Goal: Task Accomplishment & Management: Manage account settings

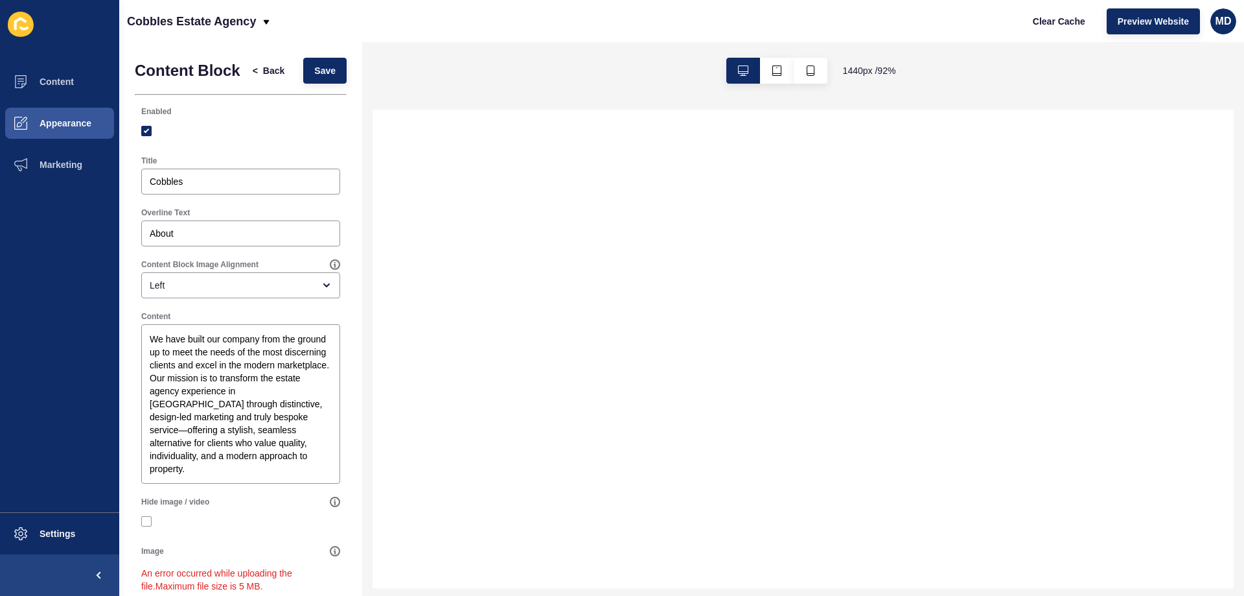
click at [143, 595] on input "Drag or click to upload" at bounding box center [143, 601] width 0 height 0
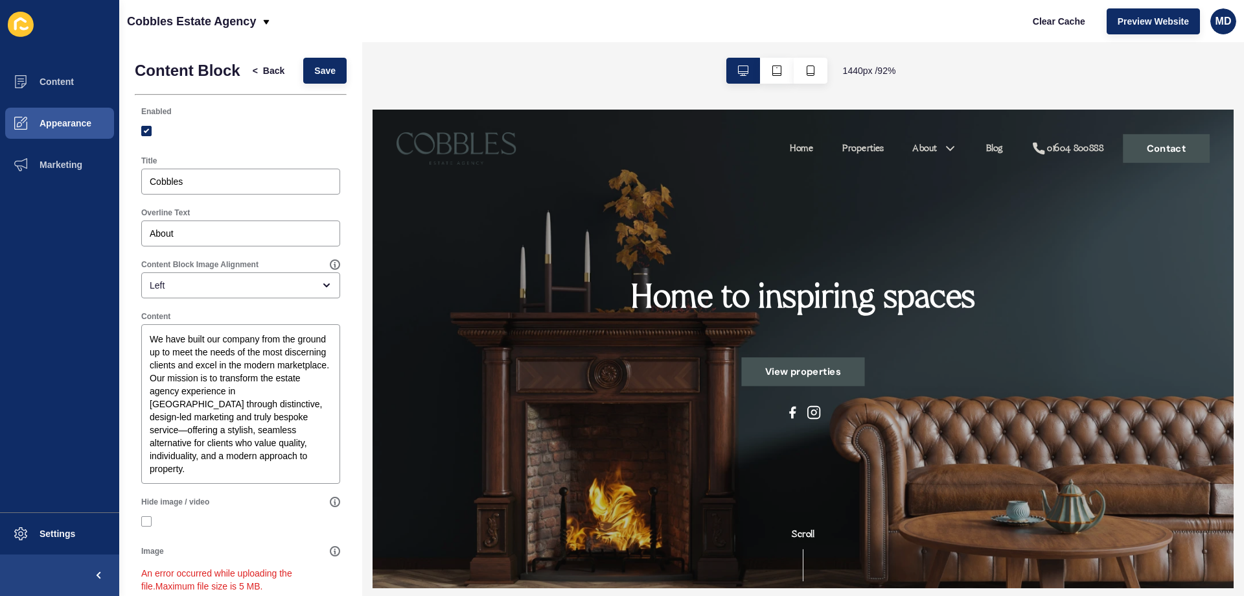
scroll to position [259, 0]
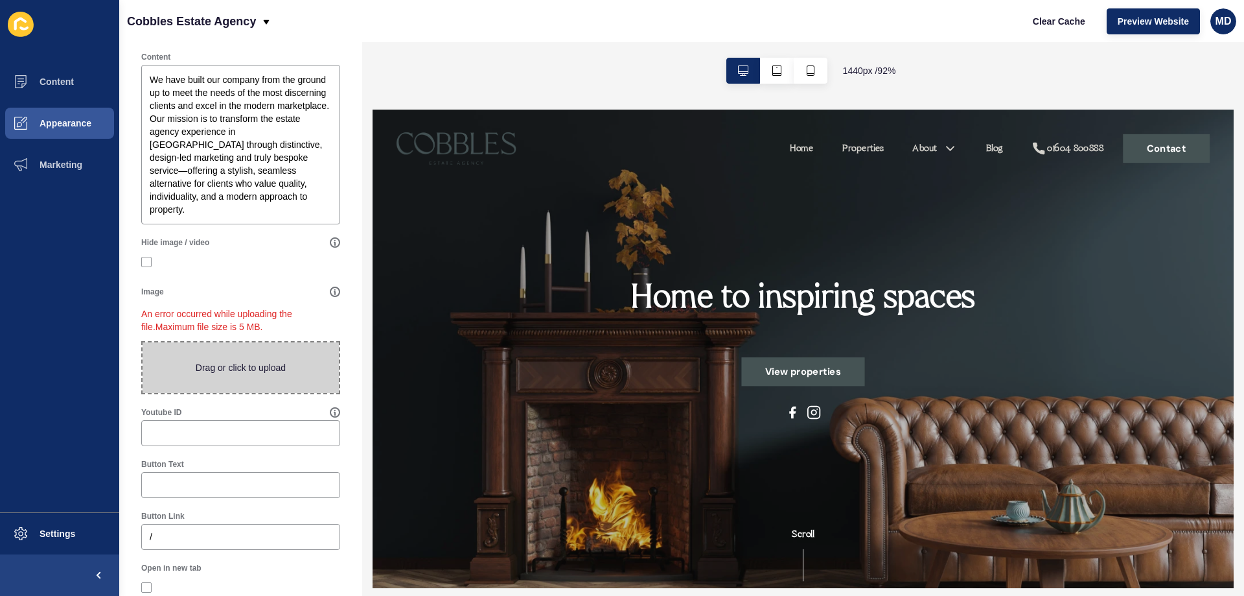
type input "C:\fakepath\Pic1.png"
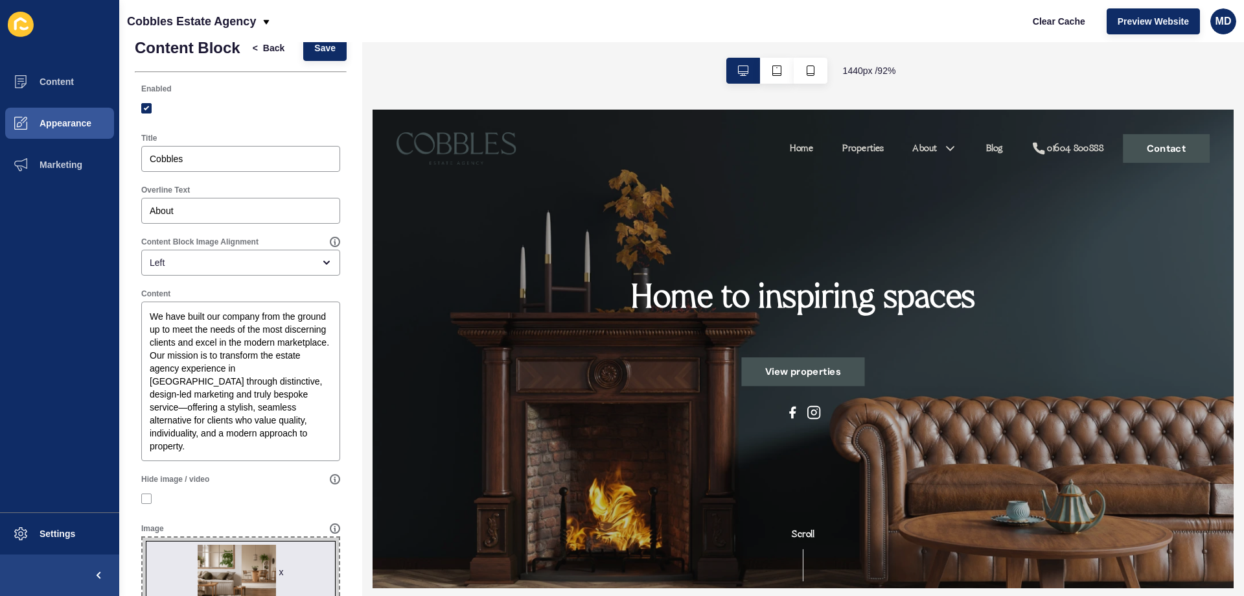
scroll to position [0, 0]
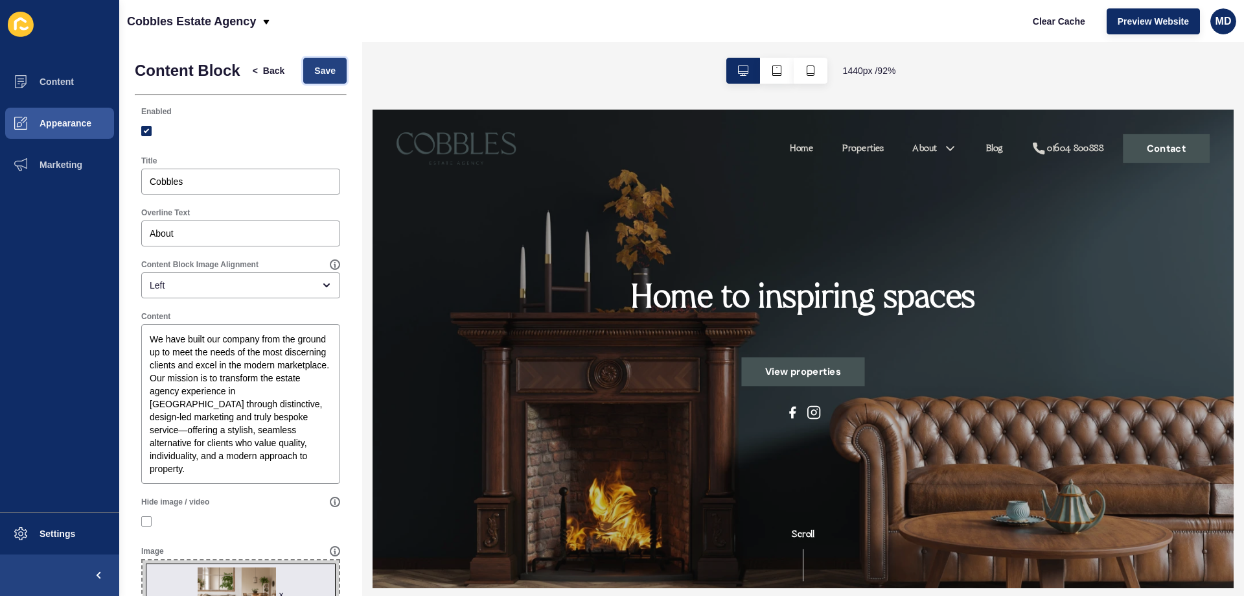
click at [314, 77] on span "Save" at bounding box center [324, 70] width 21 height 13
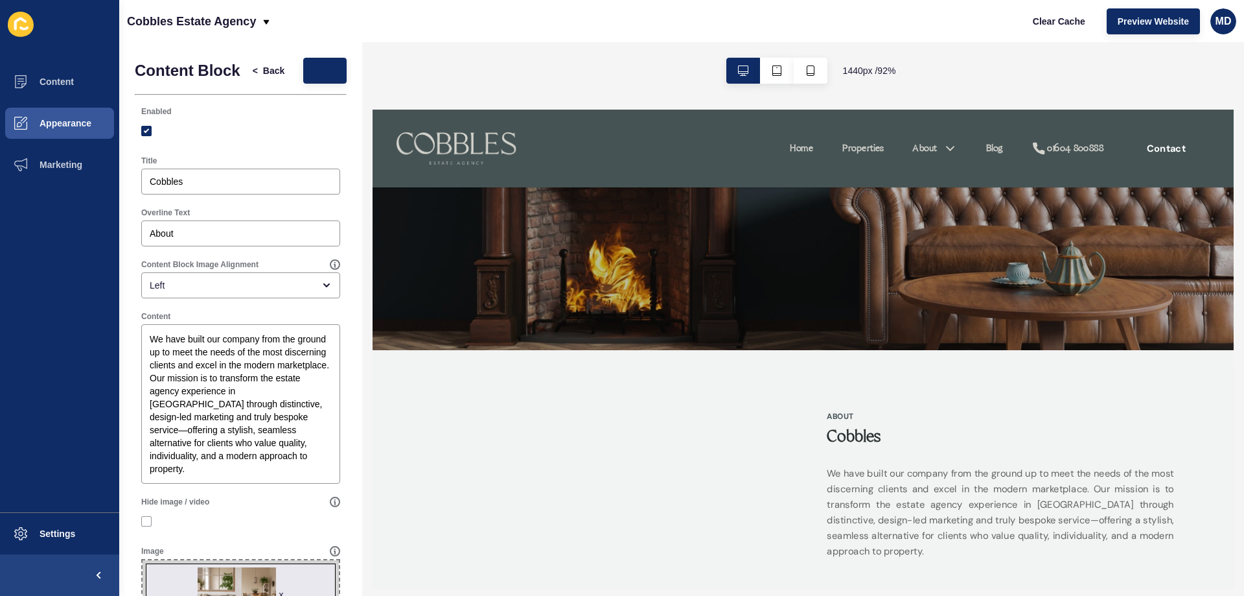
scroll to position [389, 0]
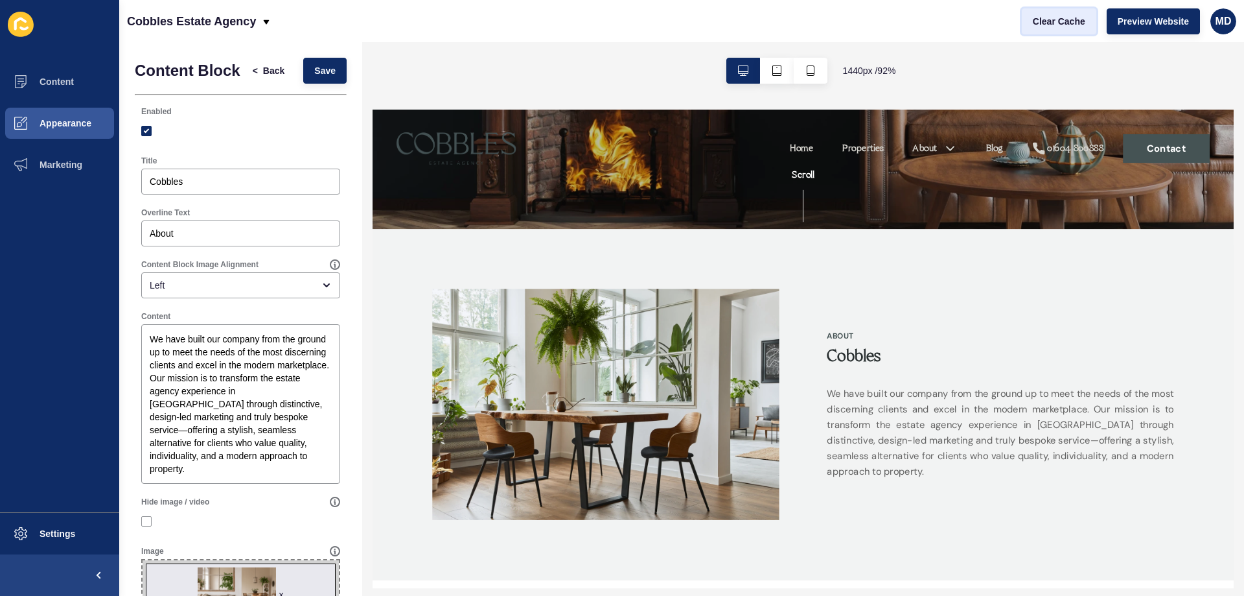
click at [1090, 26] on button "Clear Cache" at bounding box center [1059, 21] width 75 height 26
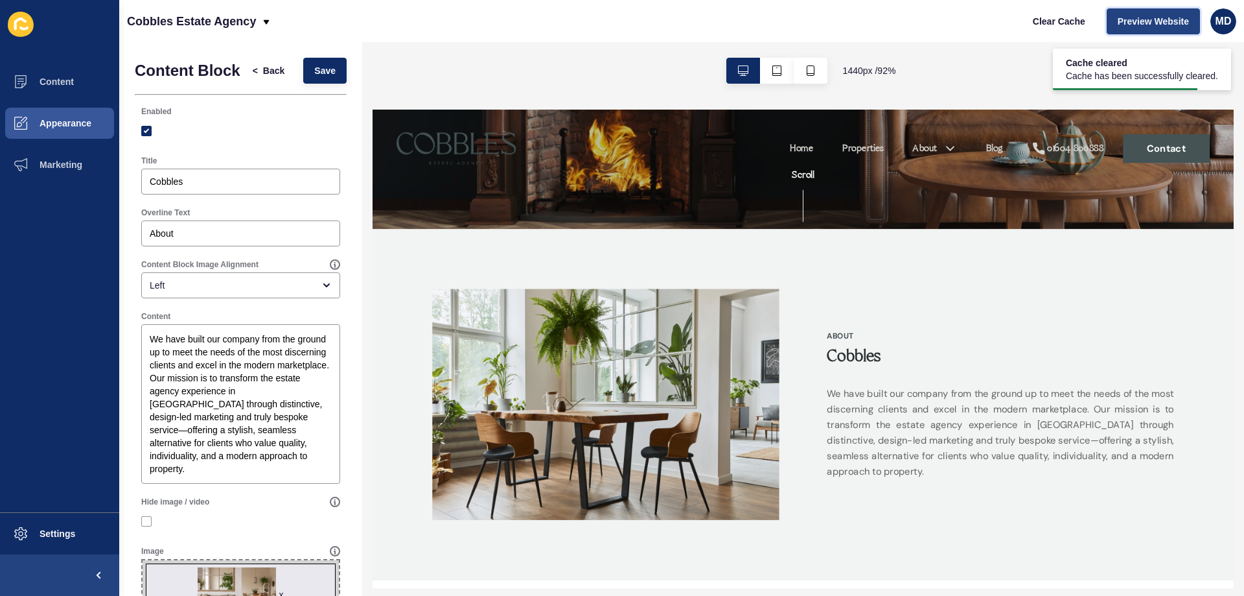
click at [1139, 24] on span "Preview Website" at bounding box center [1153, 21] width 71 height 13
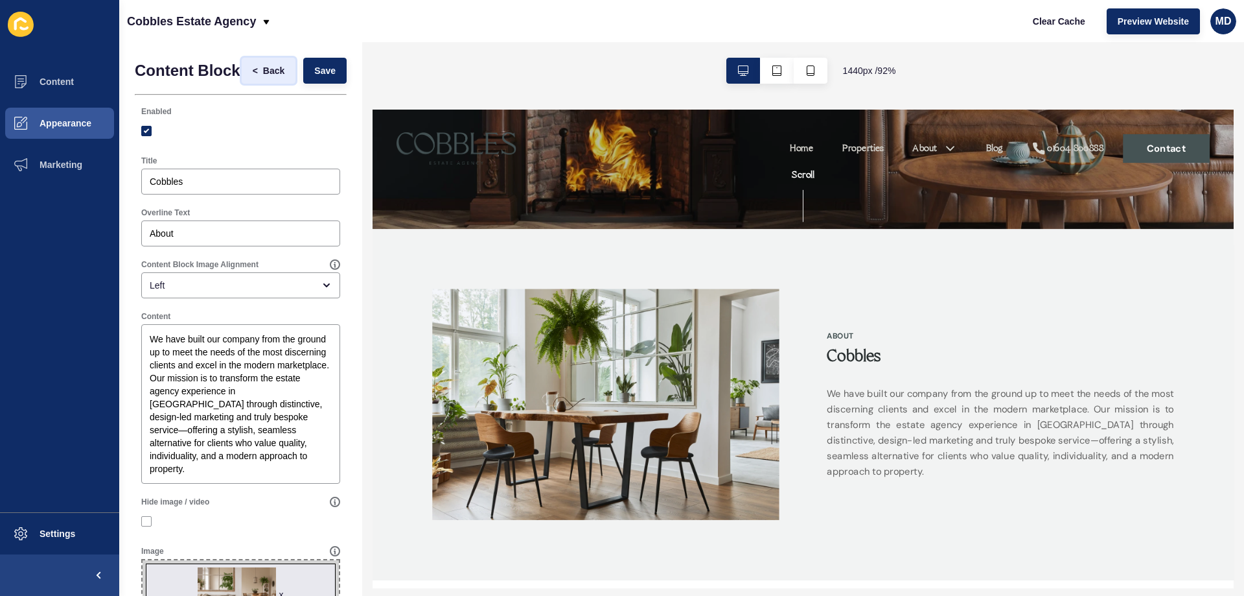
click at [263, 77] on span "Back" at bounding box center [273, 70] width 21 height 13
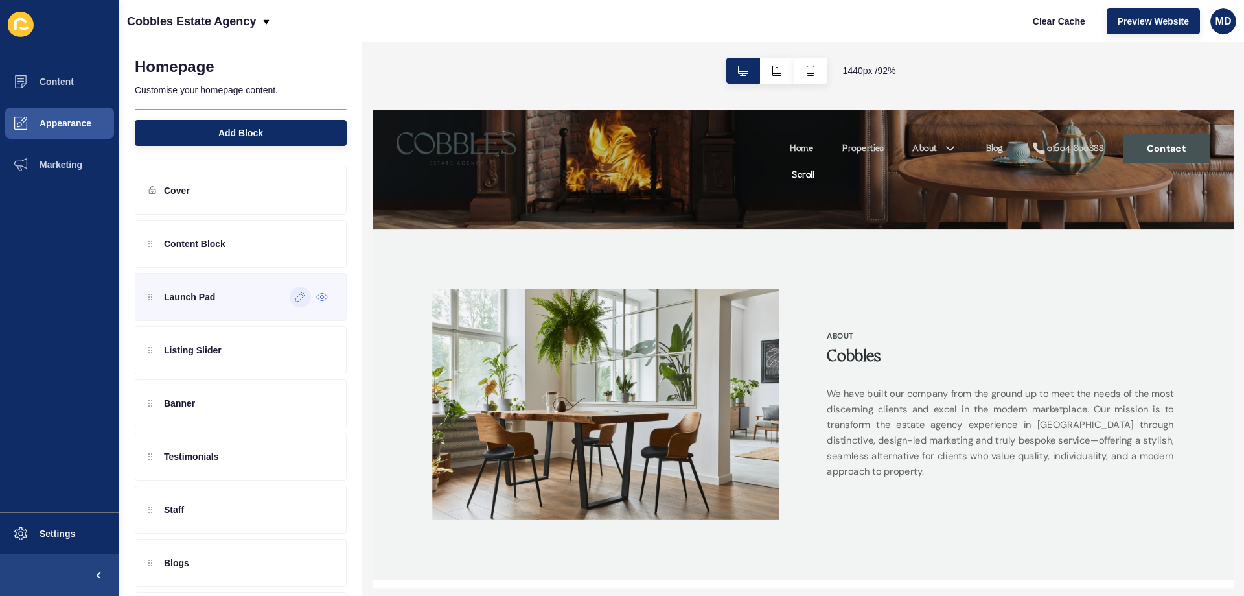
click at [296, 296] on icon at bounding box center [301, 297] width 10 height 10
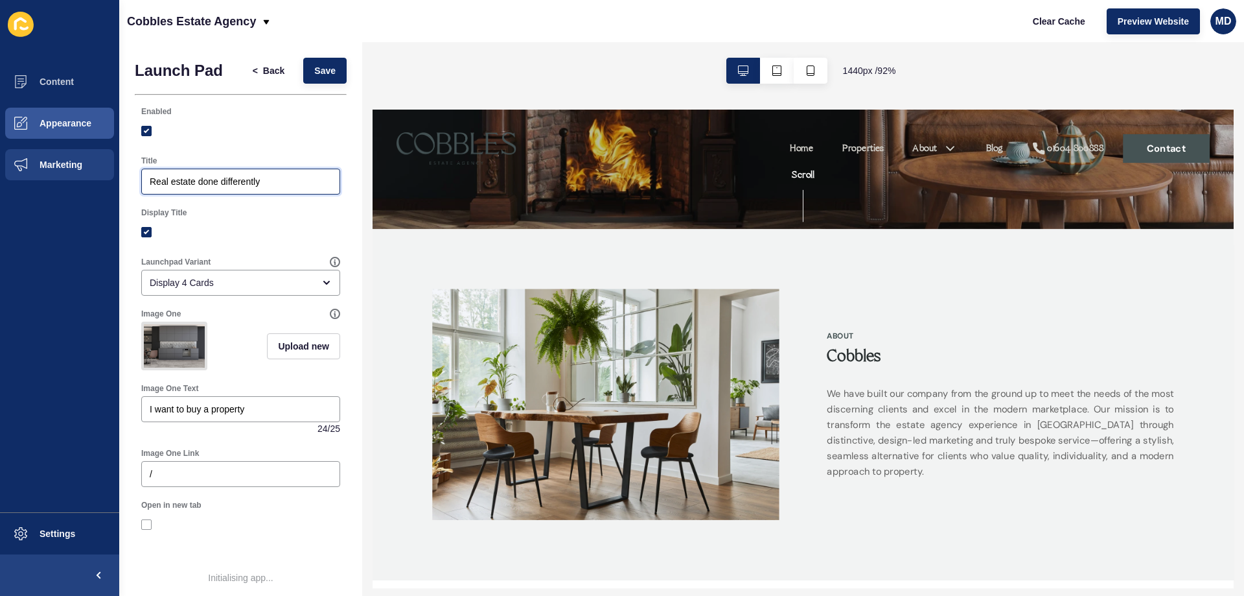
drag, startPoint x: 140, startPoint y: 165, endPoint x: 73, endPoint y: 153, distance: 68.4
click at [73, 153] on div "Content Appearance Marketing Settings Cobbles Estate Agency Clear Cache Preview…" at bounding box center [622, 298] width 1244 height 596
paste input "Estate Agency, but different"
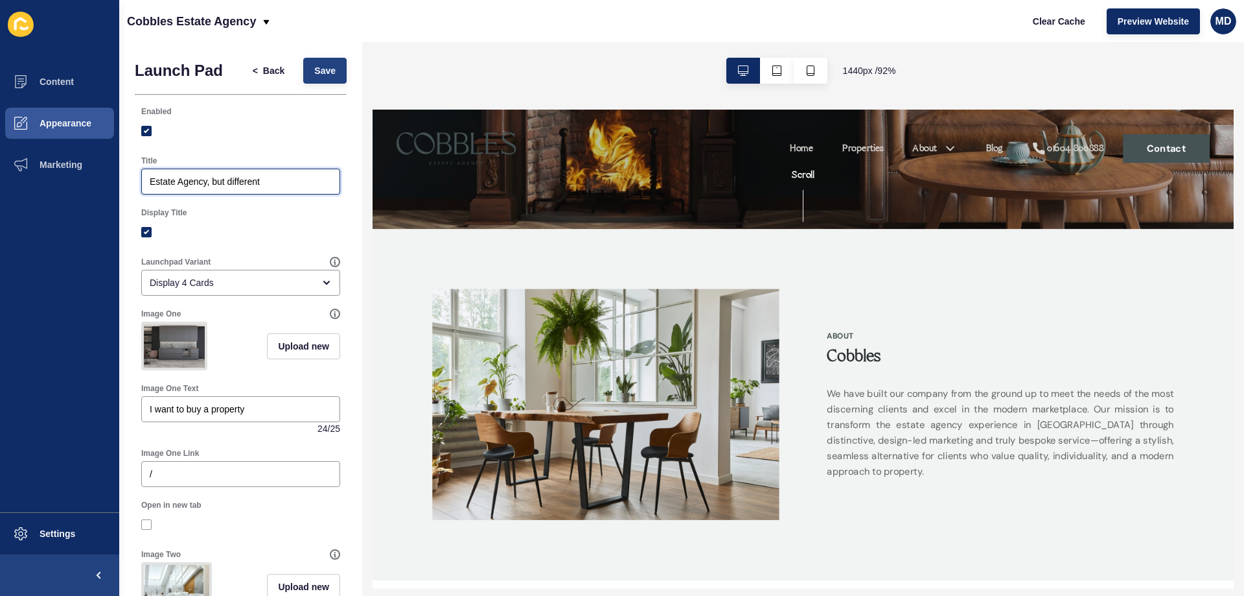
type input "Estate Agency, but different"
click at [314, 71] on span "Save" at bounding box center [324, 70] width 21 height 13
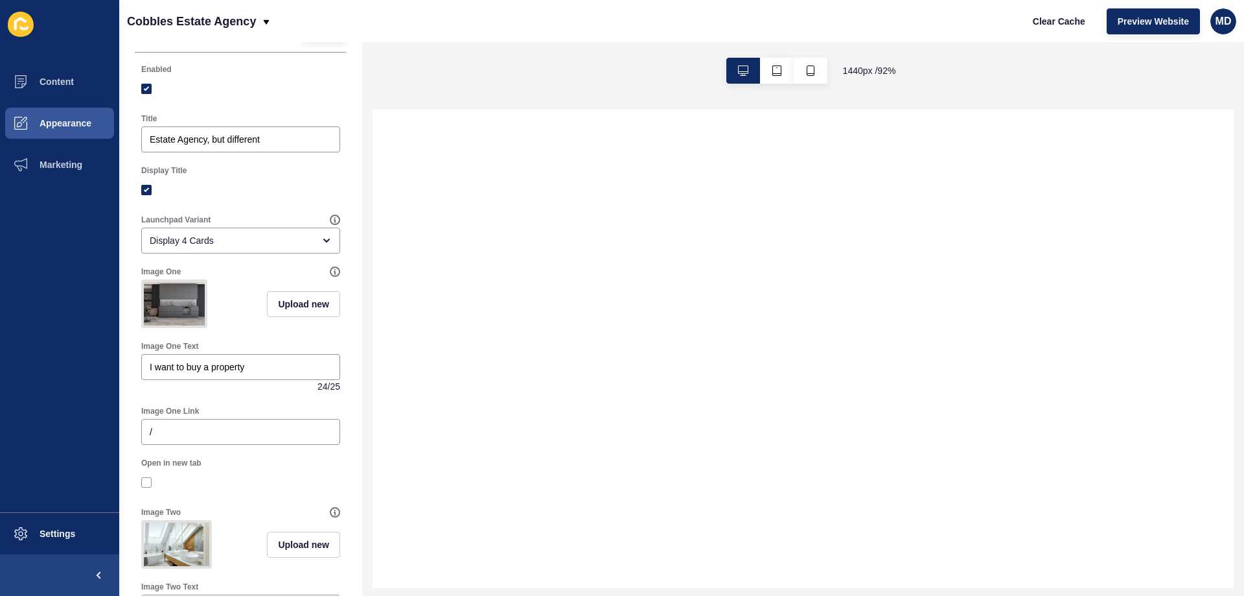
scroll to position [65, 0]
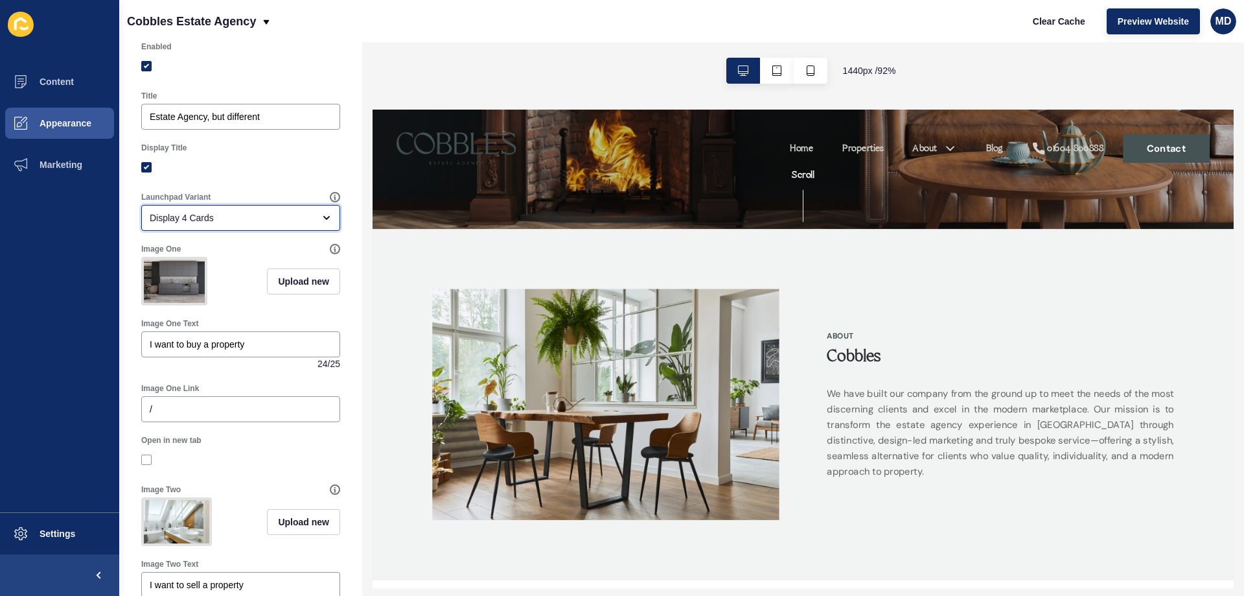
click at [245, 230] on div "Display 4 Cards" at bounding box center [240, 218] width 199 height 26
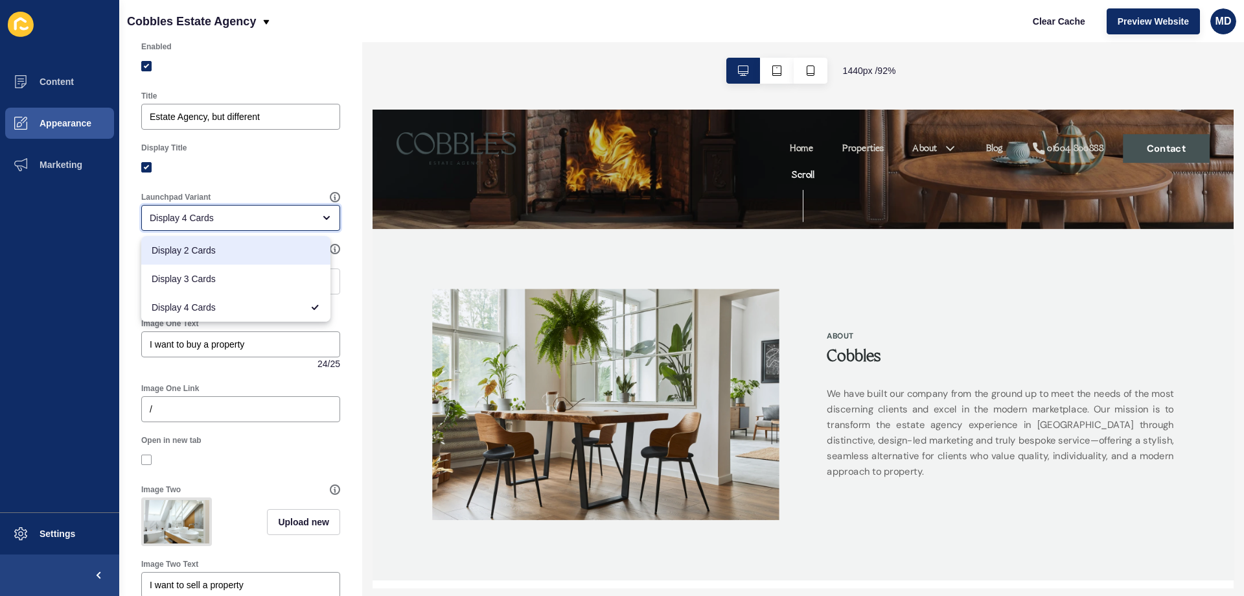
click at [227, 258] on div "Display 2 Cards" at bounding box center [235, 250] width 189 height 29
type input "Display 2 Cards"
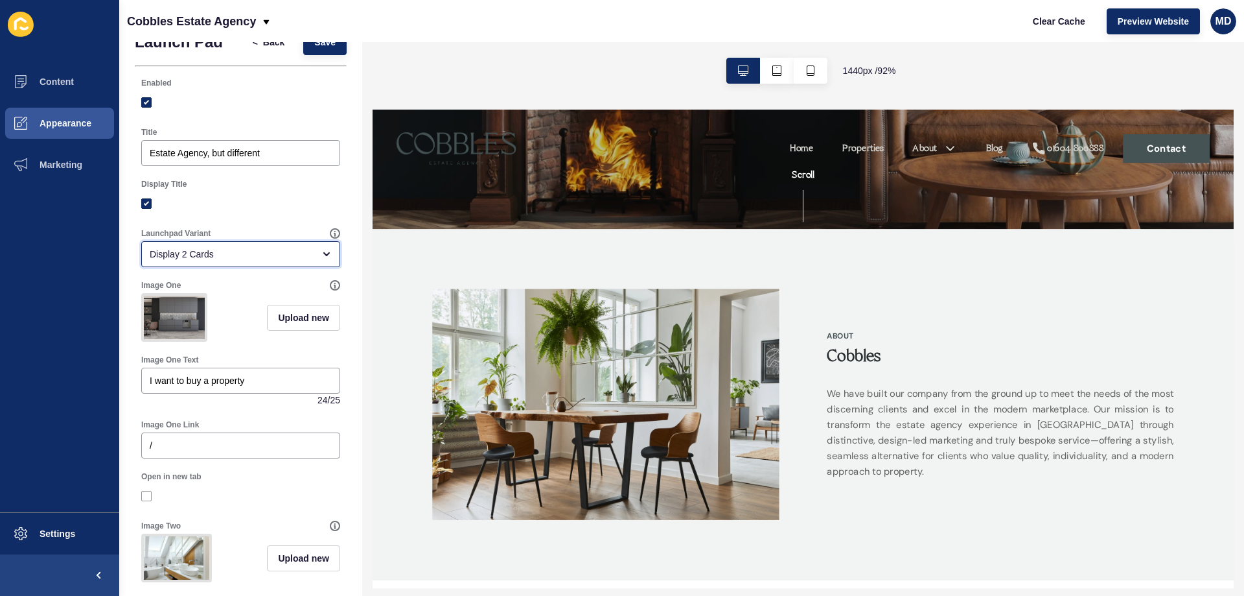
scroll to position [0, 0]
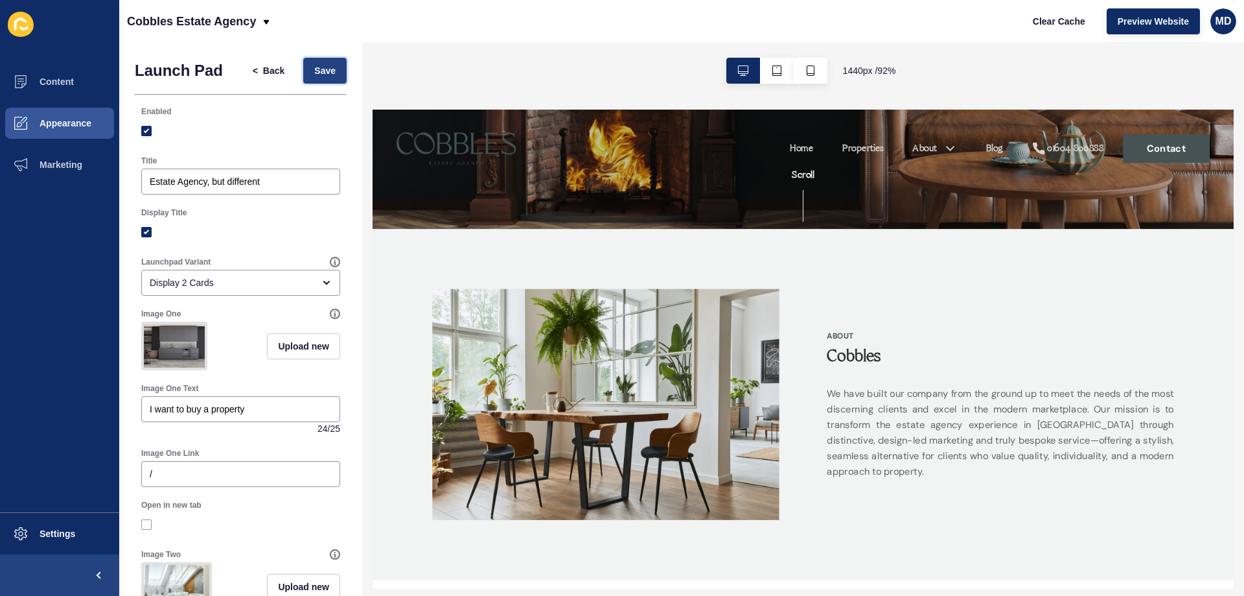
click at [314, 70] on span "Save" at bounding box center [324, 70] width 21 height 13
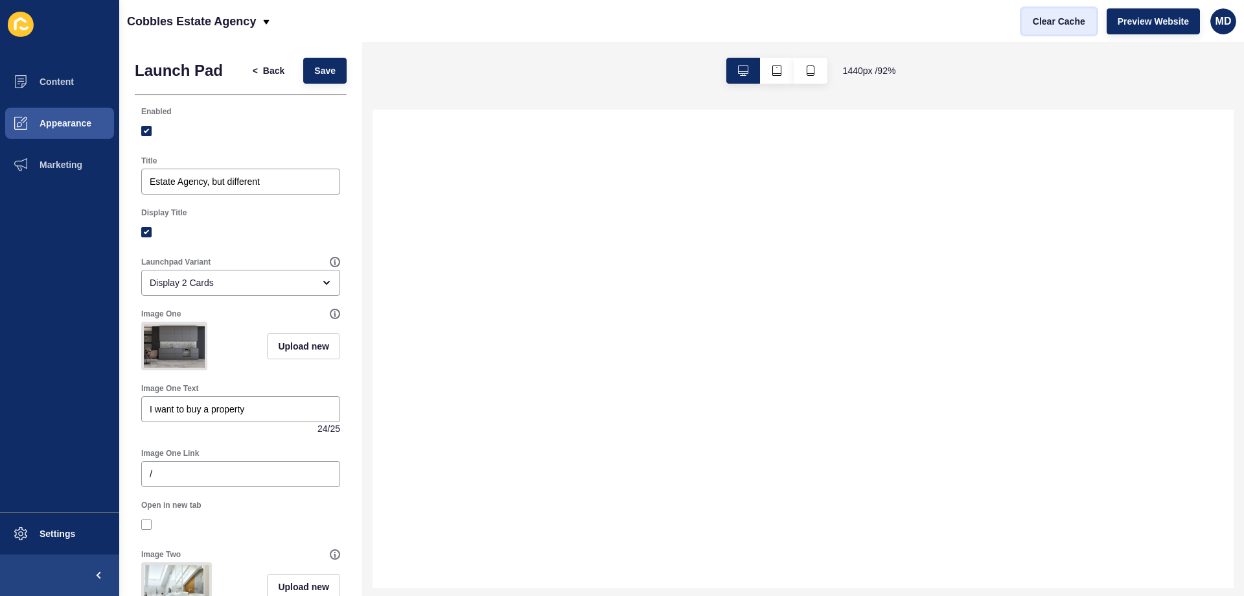
click at [1064, 17] on span "Clear Cache" at bounding box center [1059, 21] width 52 height 13
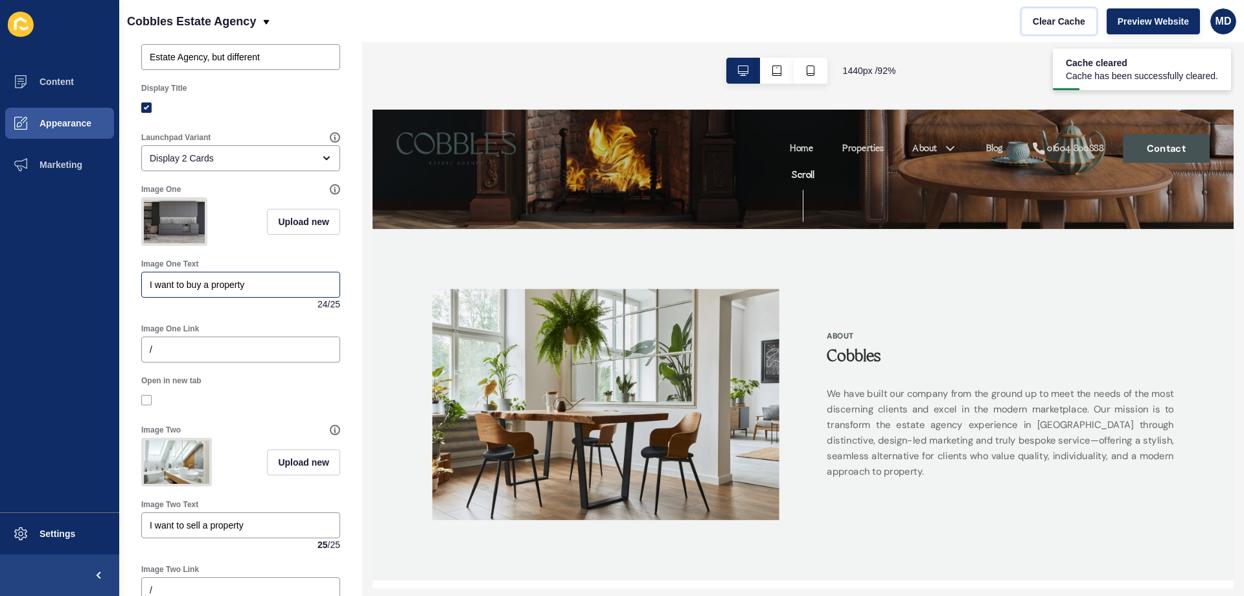
scroll to position [130, 0]
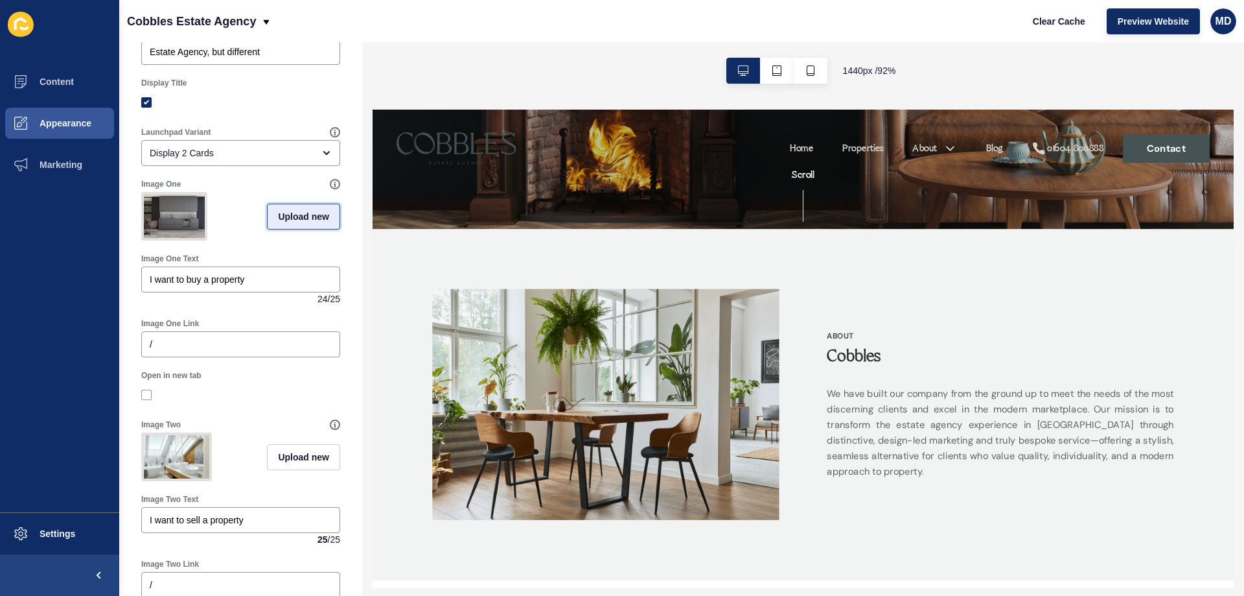
click at [291, 219] on span "Upload new" at bounding box center [303, 216] width 51 height 13
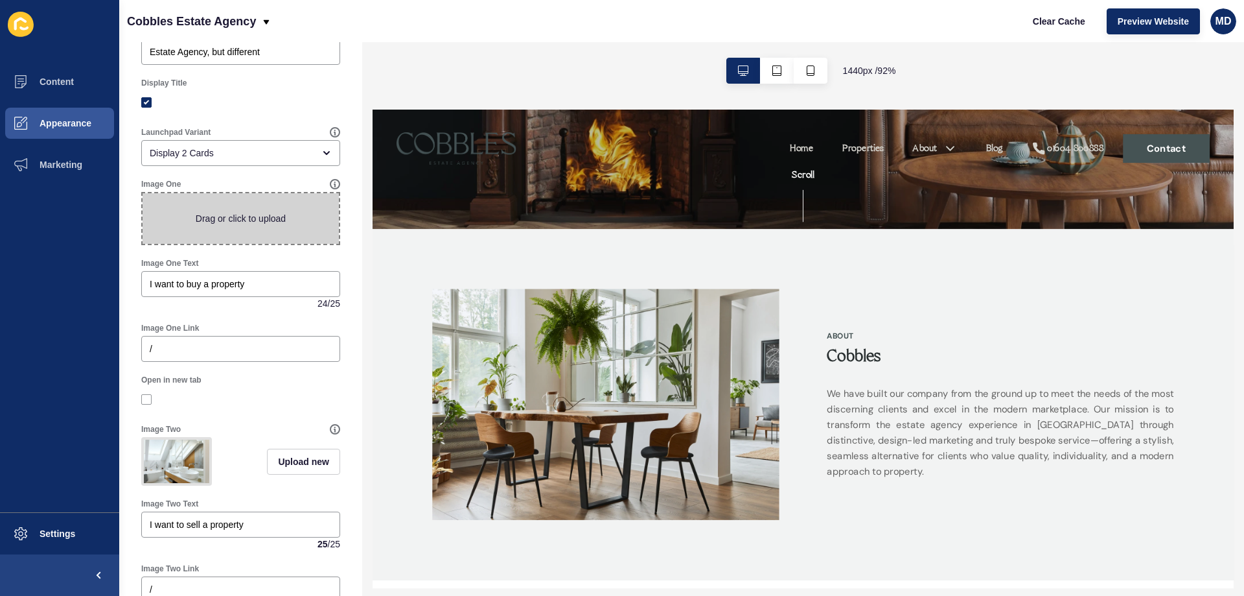
click at [257, 228] on span at bounding box center [241, 218] width 196 height 51
click at [143, 193] on input "Drag or click to upload" at bounding box center [143, 193] width 0 height 0
type input "C:\fakepath\3.png"
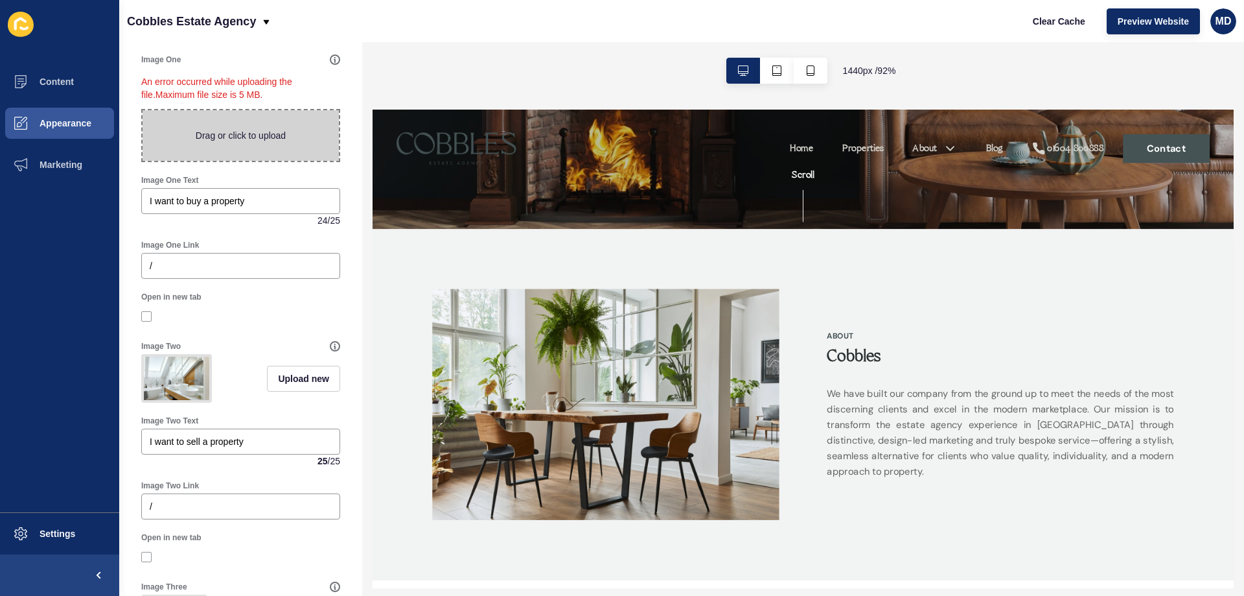
scroll to position [259, 0]
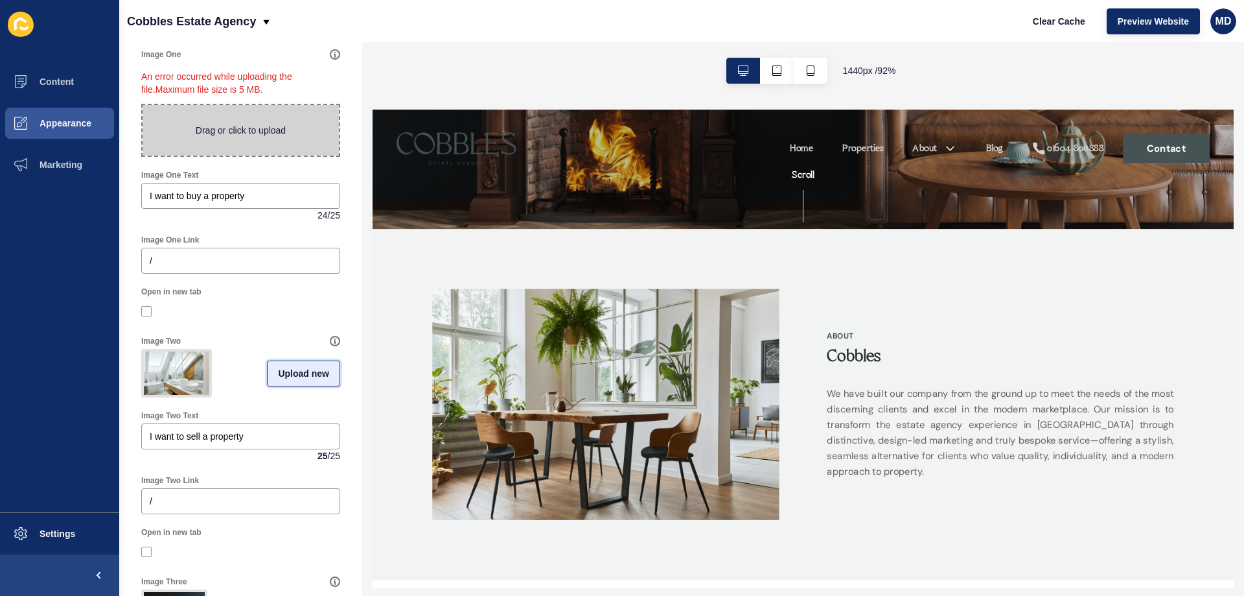
click at [288, 380] on span "Upload new" at bounding box center [303, 373] width 51 height 13
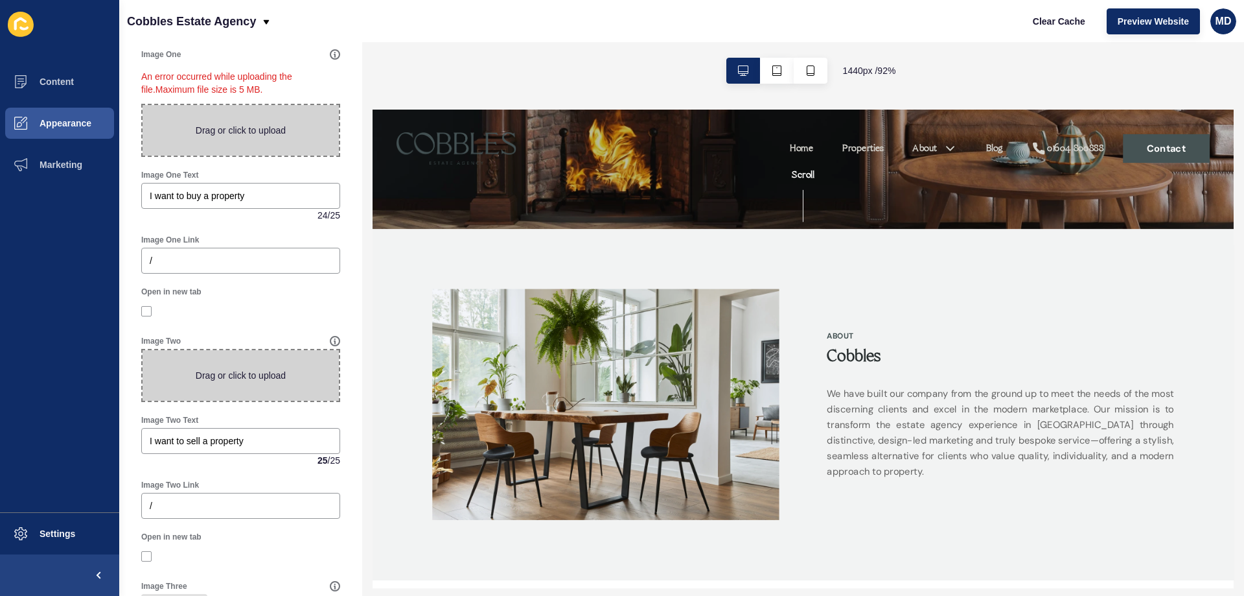
click at [263, 375] on span at bounding box center [241, 375] width 196 height 51
click at [143, 350] on input "Drag or click to upload" at bounding box center [143, 350] width 0 height 0
type input "C:\fakepath\4.jpg"
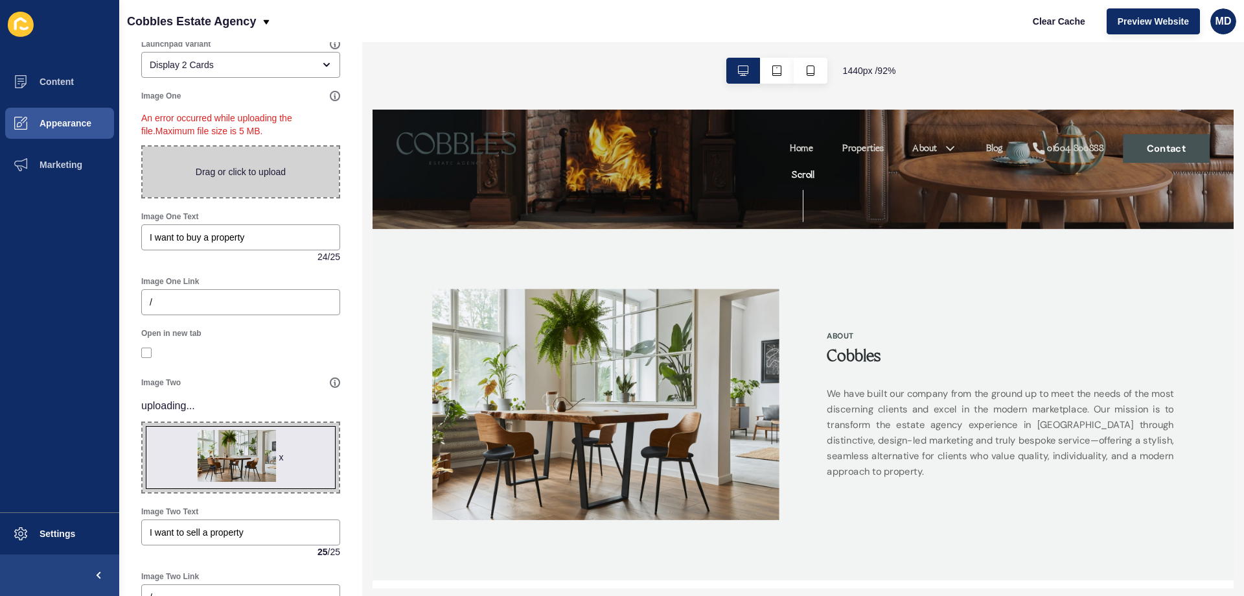
scroll to position [194, 0]
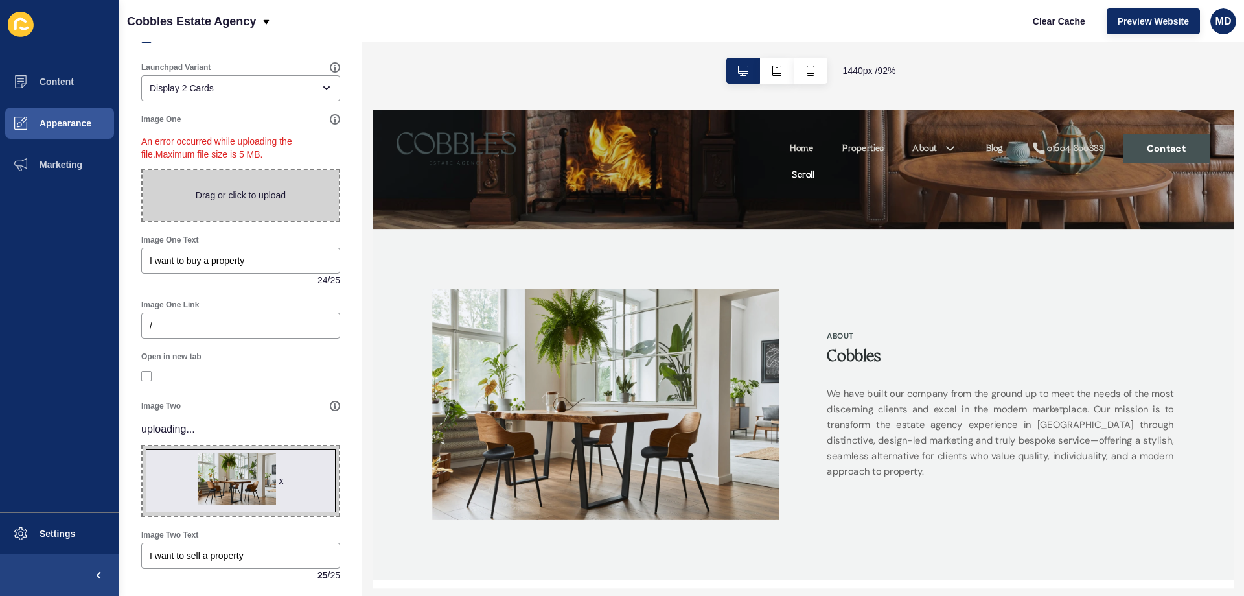
click at [237, 202] on span at bounding box center [241, 195] width 196 height 51
click at [143, 170] on input "Drag or click to upload" at bounding box center [143, 170] width 0 height 0
type input "C:\fakepath\3.jpg"
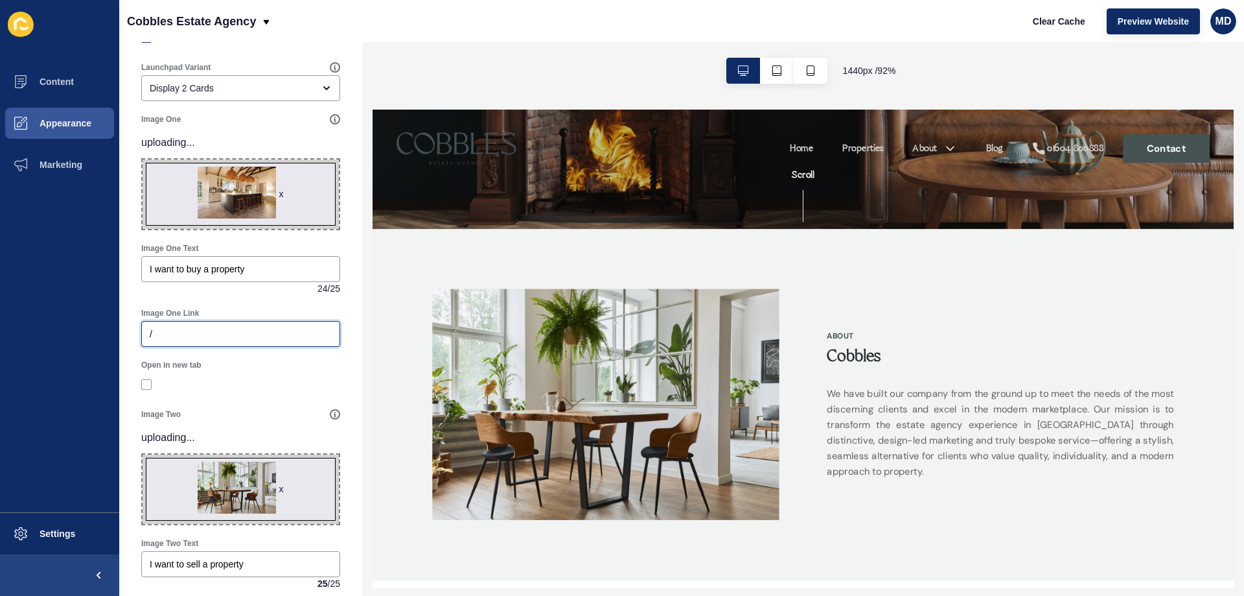
click at [175, 332] on input "/" at bounding box center [241, 333] width 182 height 13
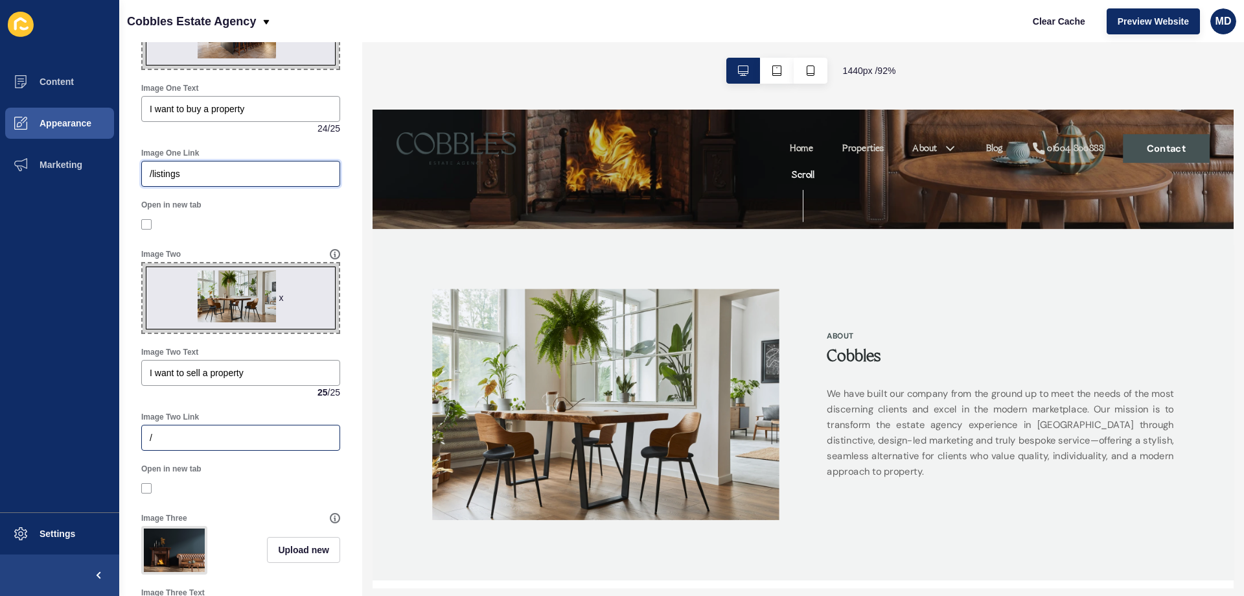
scroll to position [324, 0]
type input "/listings"
click at [213, 434] on input "/" at bounding box center [241, 436] width 182 height 13
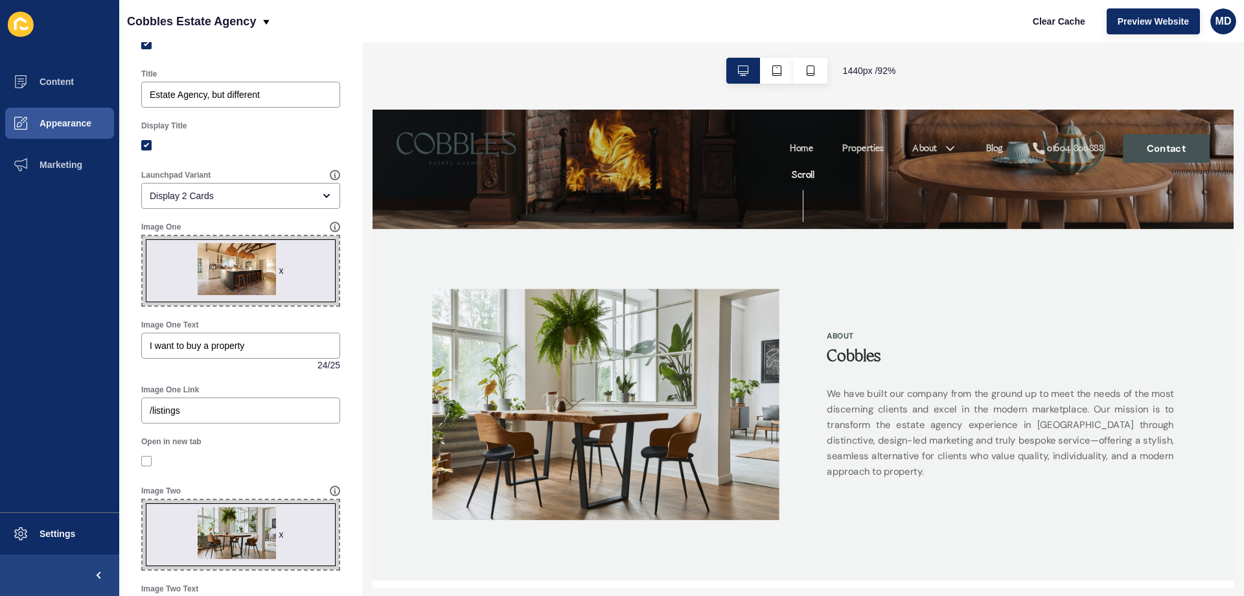
scroll to position [0, 0]
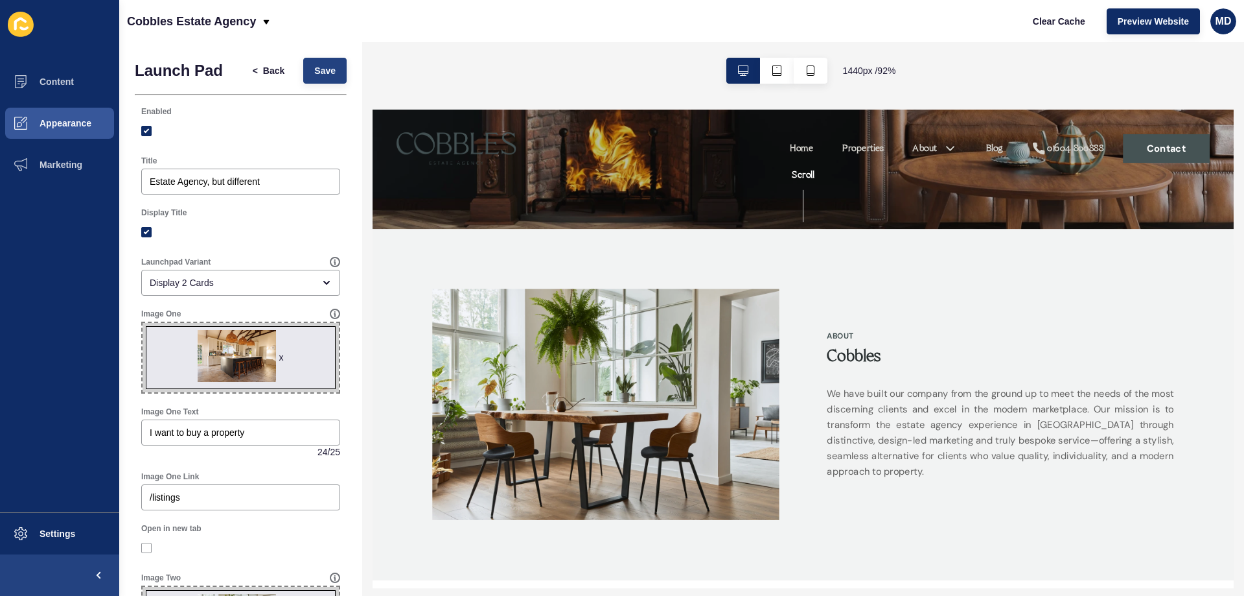
type input "/contact-us"
click at [310, 77] on button "Save" at bounding box center [324, 71] width 43 height 26
click at [1054, 23] on span "Clear Cache" at bounding box center [1059, 21] width 52 height 13
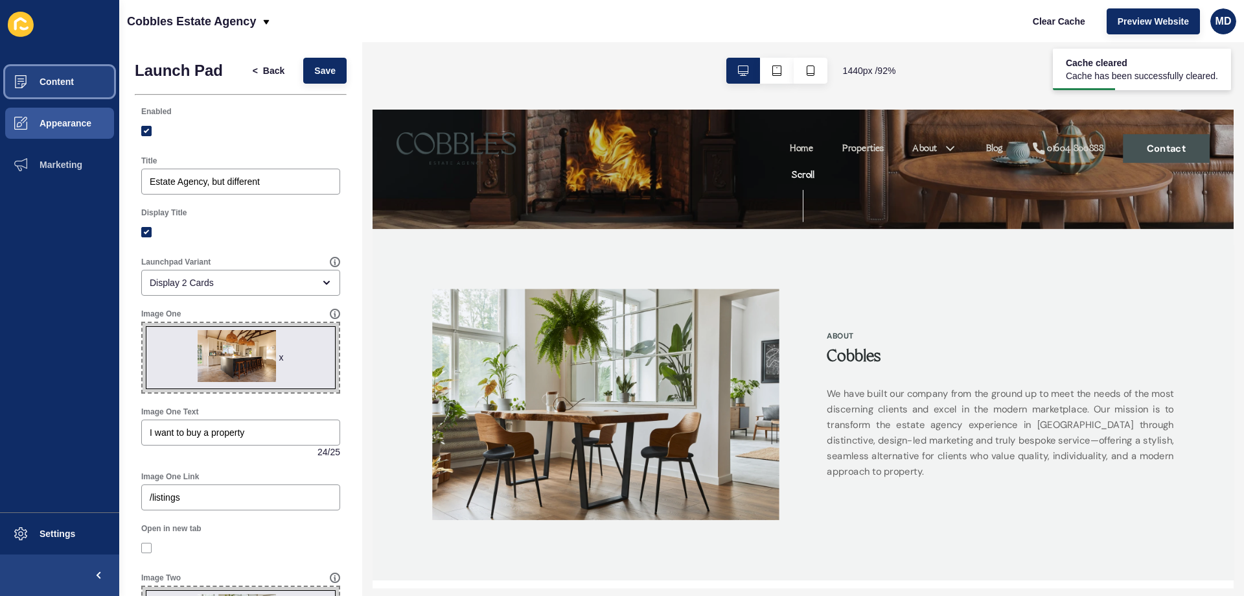
click at [65, 84] on span "Content" at bounding box center [36, 81] width 76 height 10
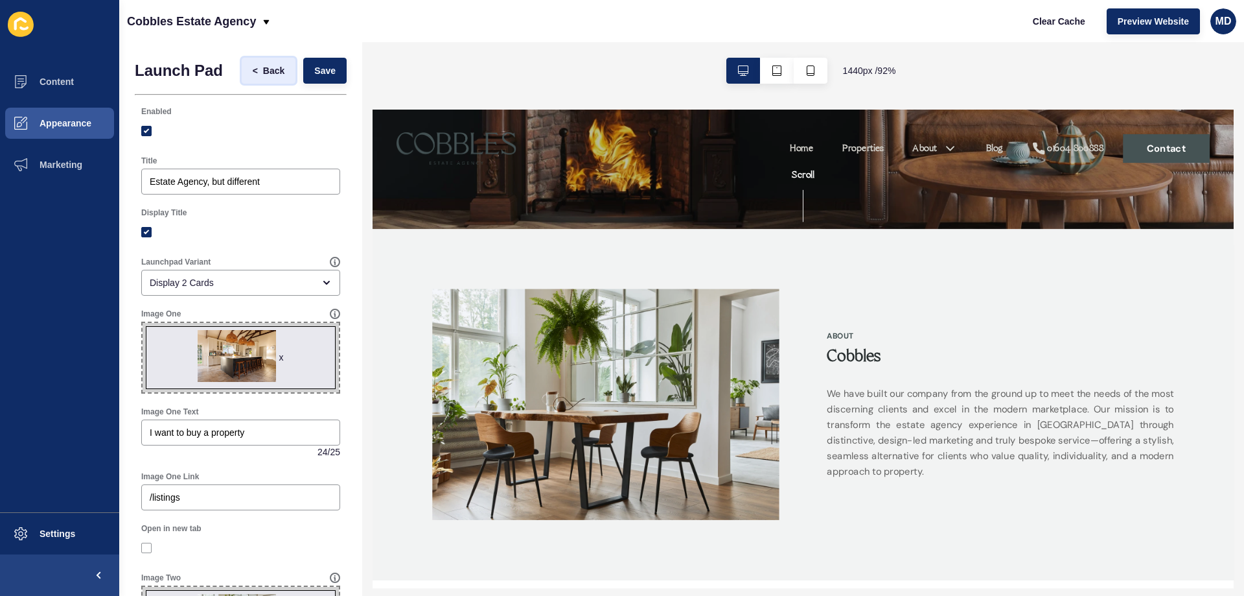
click at [263, 76] on span "Back" at bounding box center [273, 70] width 21 height 13
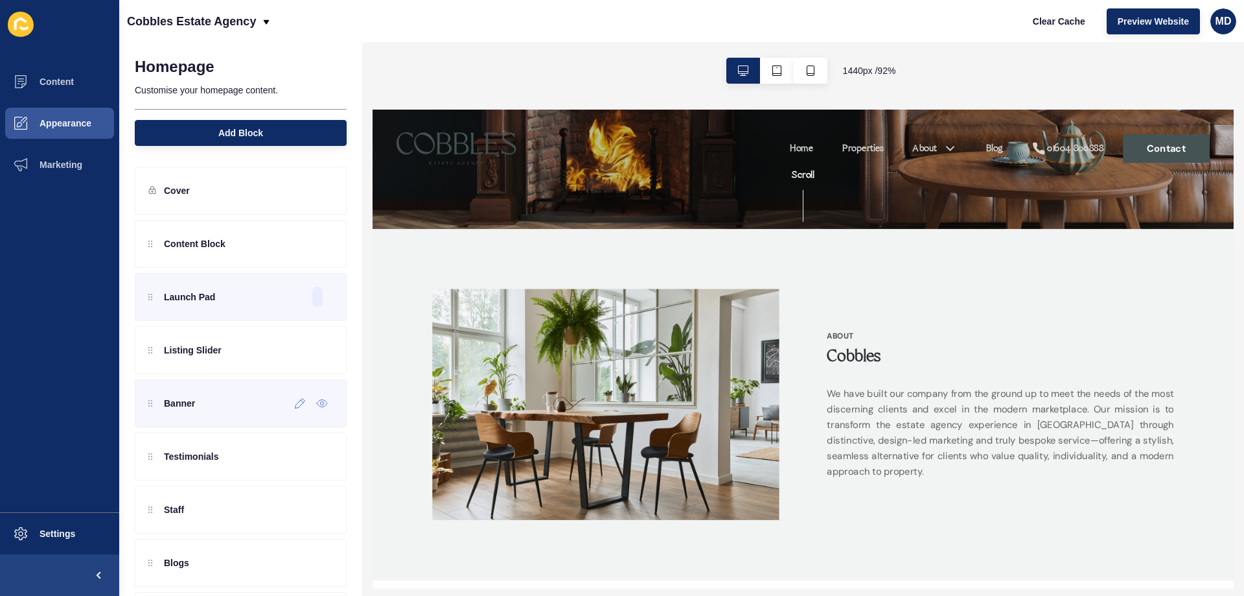
click at [290, 414] on div "Banner" at bounding box center [241, 403] width 212 height 48
click at [290, 408] on div at bounding box center [300, 403] width 21 height 21
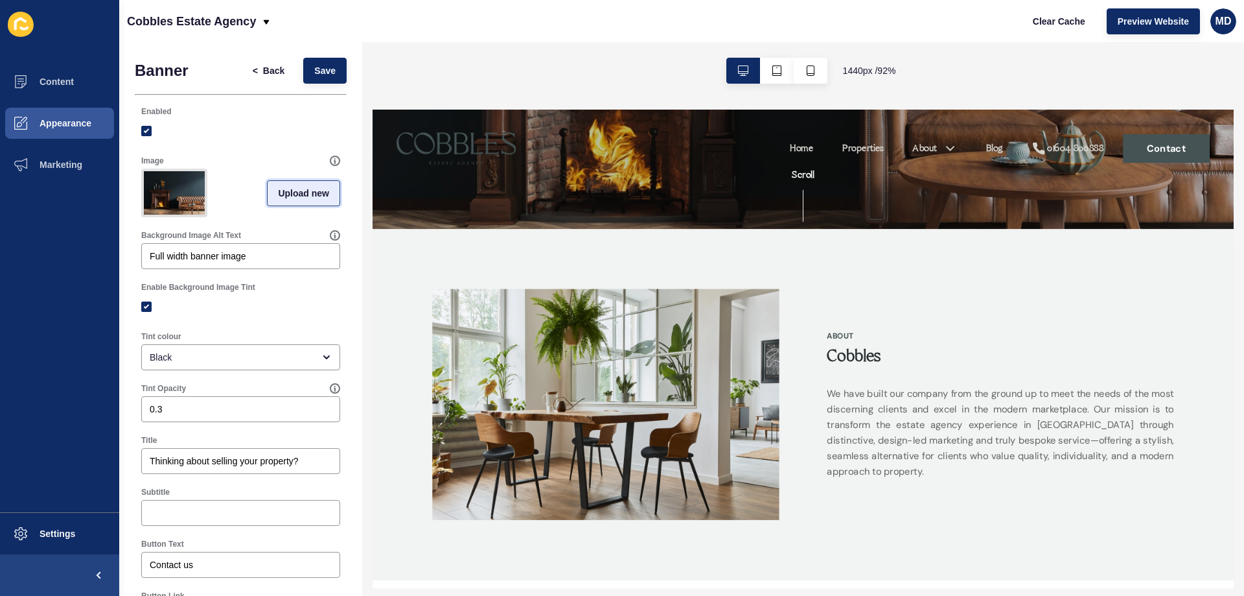
click at [291, 196] on span "Upload new" at bounding box center [303, 193] width 51 height 13
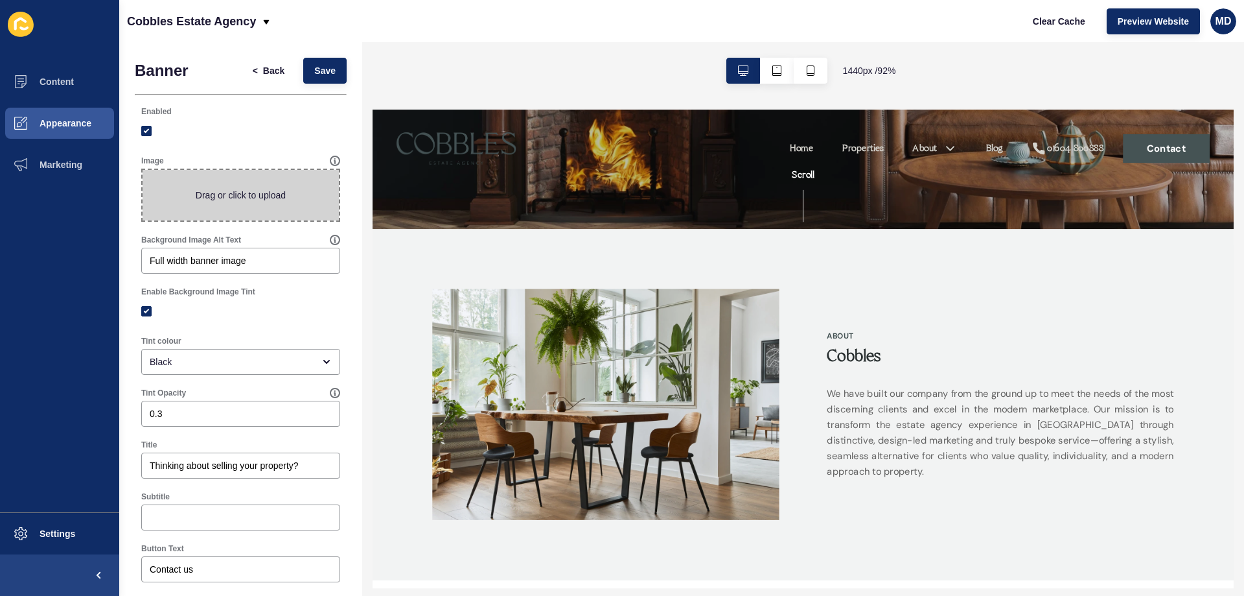
click at [250, 198] on span at bounding box center [241, 195] width 196 height 51
click at [143, 170] on input "Drag or click to upload" at bounding box center [143, 170] width 0 height 0
click at [235, 203] on span at bounding box center [241, 195] width 196 height 51
click at [143, 170] on input "Drag or click to upload" at bounding box center [143, 170] width 0 height 0
type input "C:\fakepath\5.jpg"
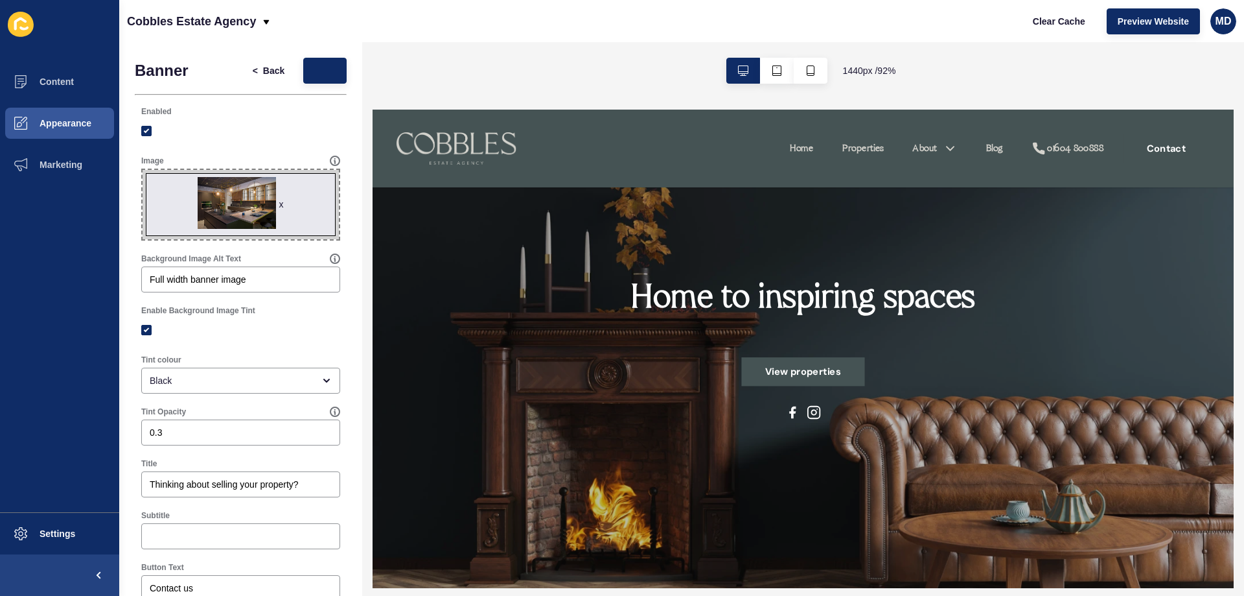
scroll to position [1685, 0]
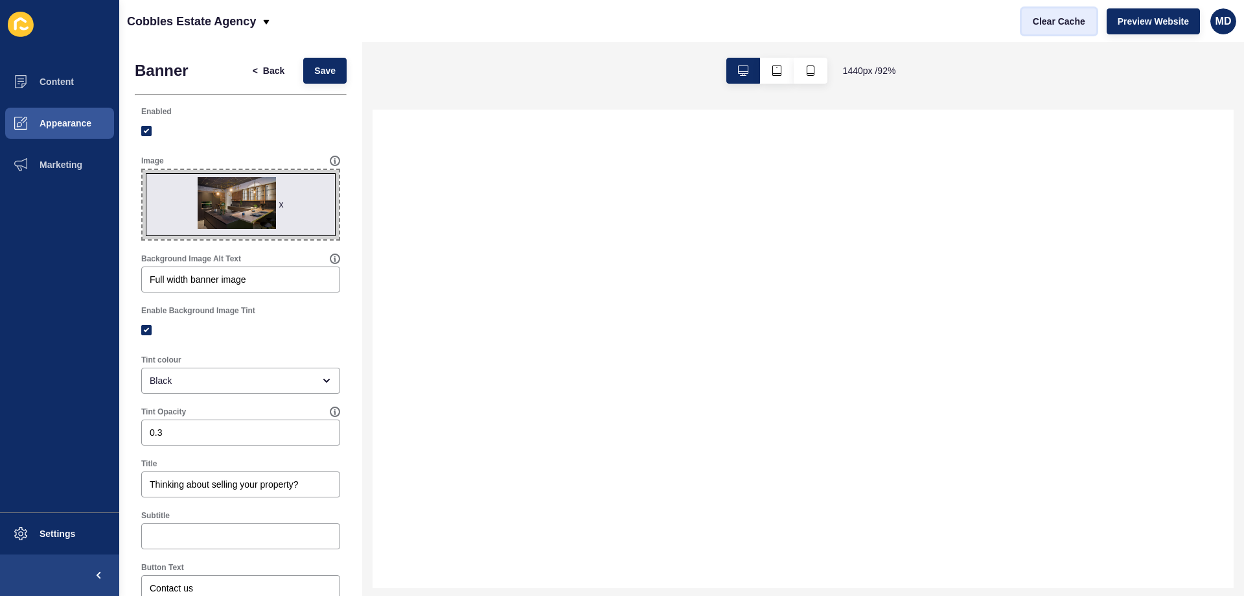
click at [1063, 28] on button "Clear Cache" at bounding box center [1059, 21] width 75 height 26
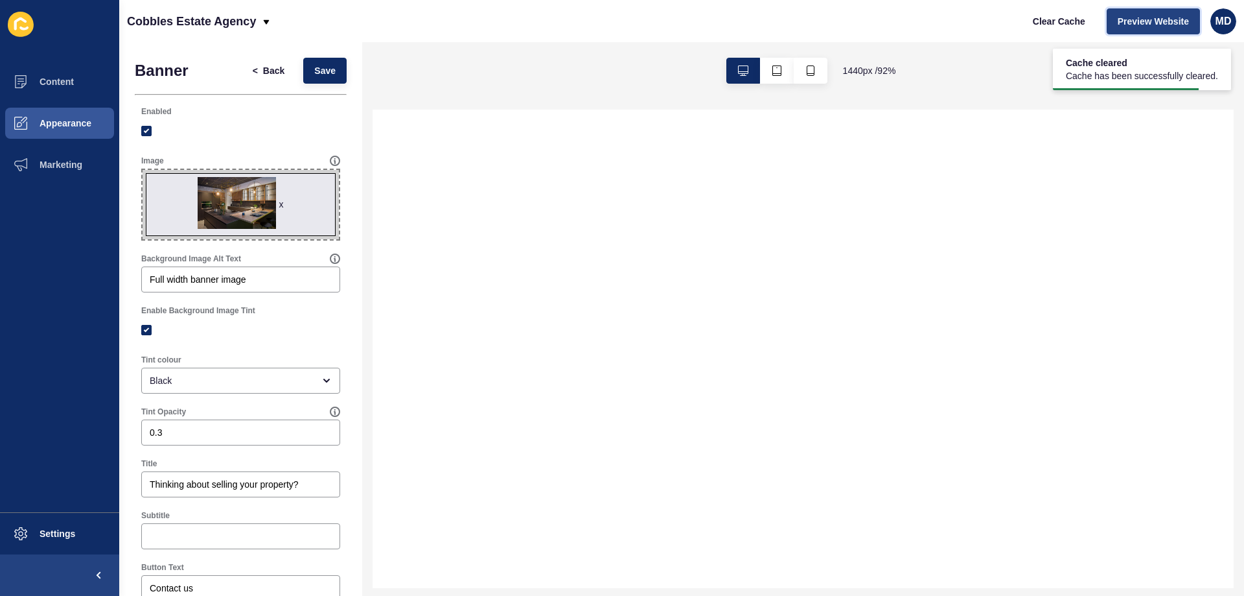
click at [1139, 15] on button "Preview Website" at bounding box center [1153, 21] width 93 height 26
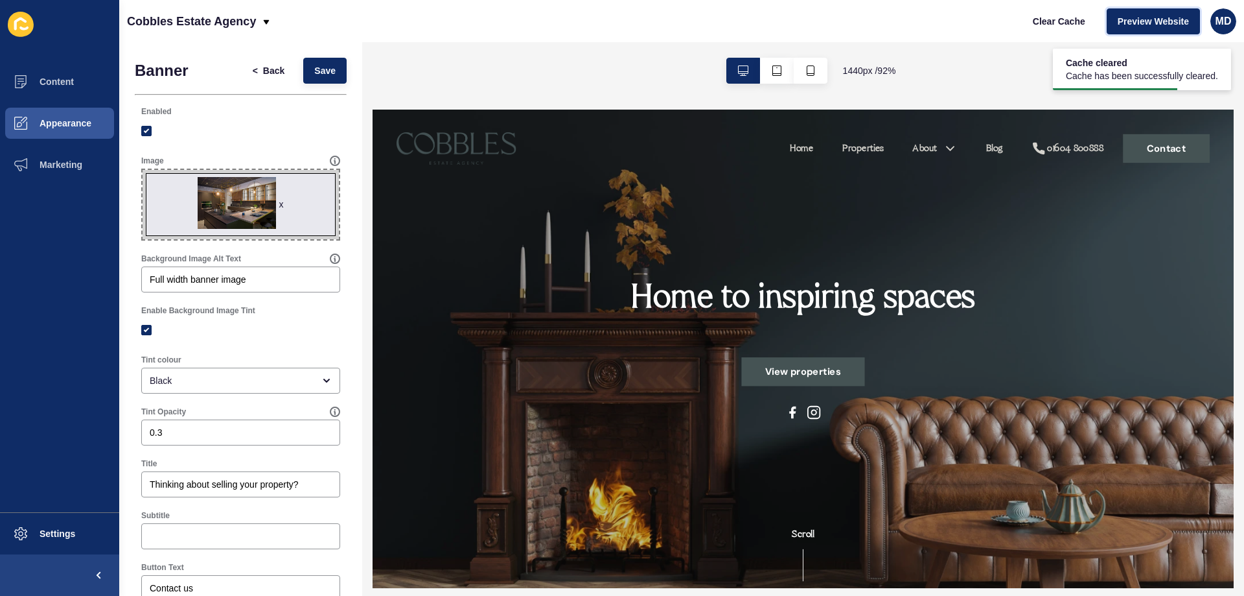
scroll to position [0, 0]
click at [265, 74] on span "Back" at bounding box center [273, 70] width 21 height 13
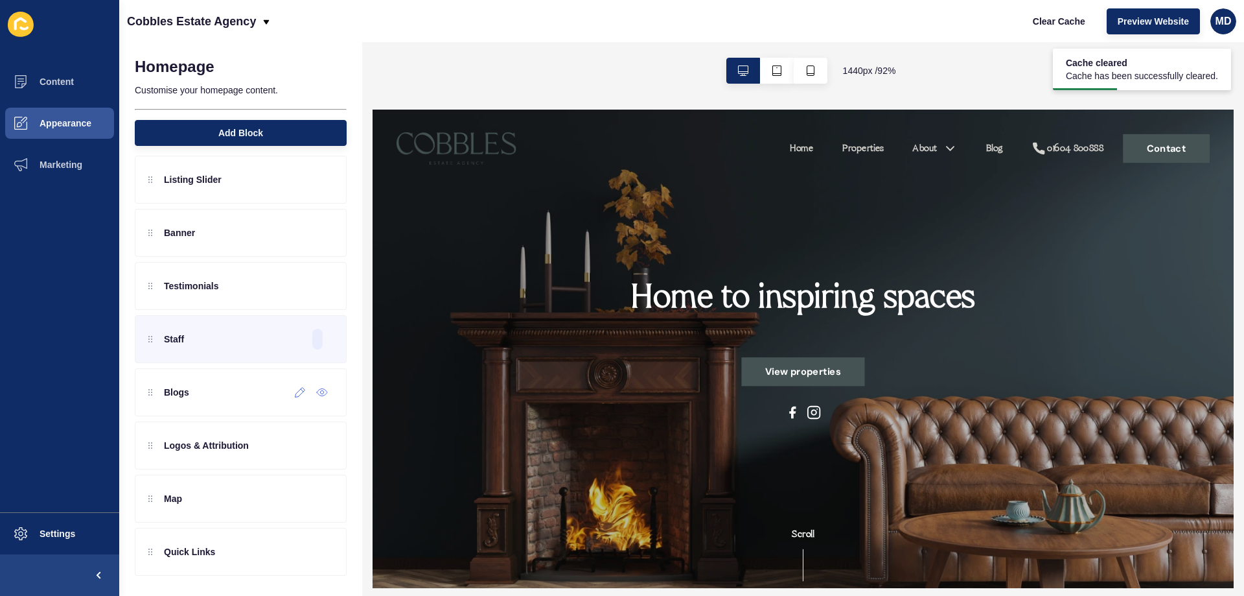
scroll to position [171, 0]
click at [295, 341] on icon at bounding box center [300, 338] width 11 height 10
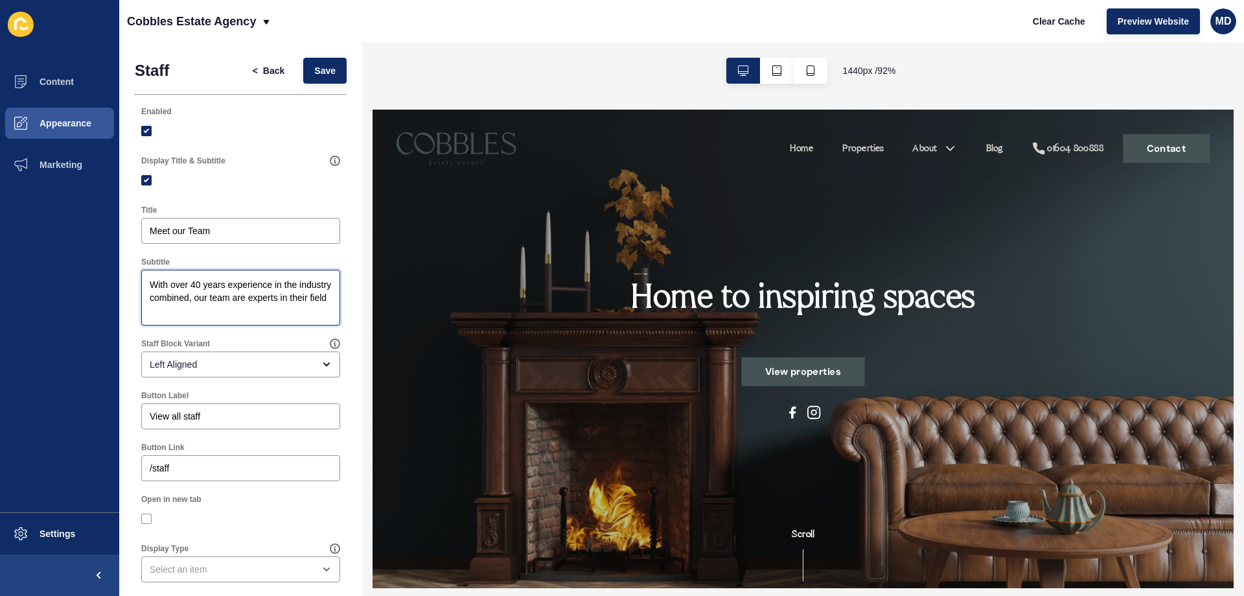
click at [198, 302] on textarea "With over 40 years experience in the industry combined, our team are experts in…" at bounding box center [240, 298] width 195 height 52
paste textarea "Among us we have former leaders of what was the market leading estate agency in…"
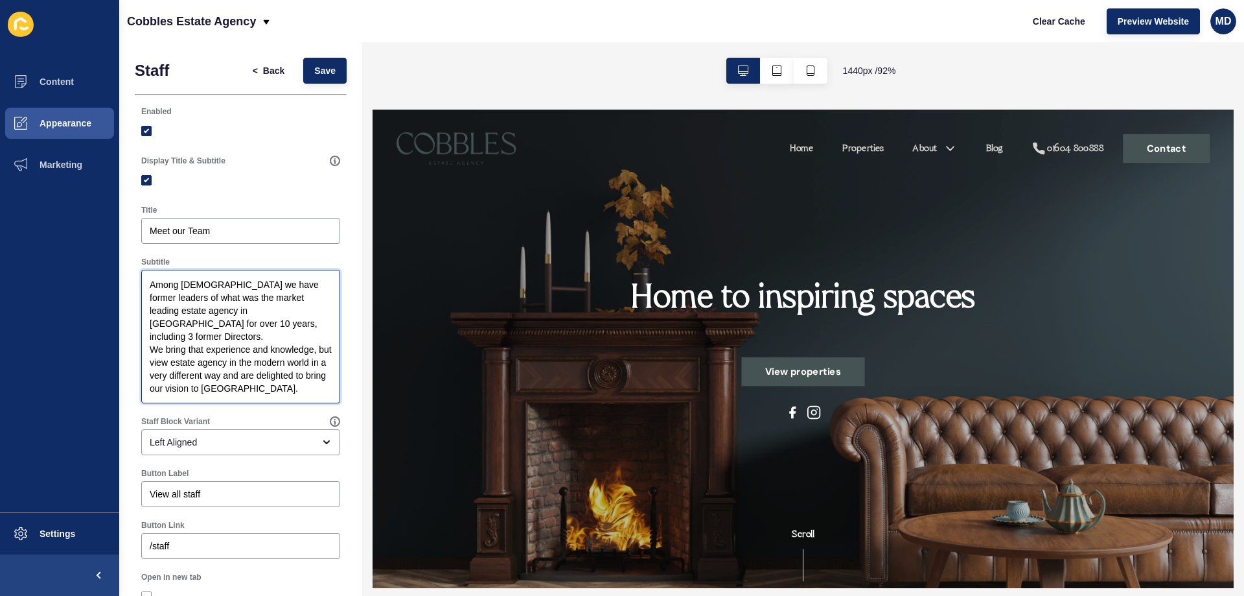
click at [277, 322] on textarea "Among us we have former leaders of what was the market leading estate agency in…" at bounding box center [240, 337] width 195 height 130
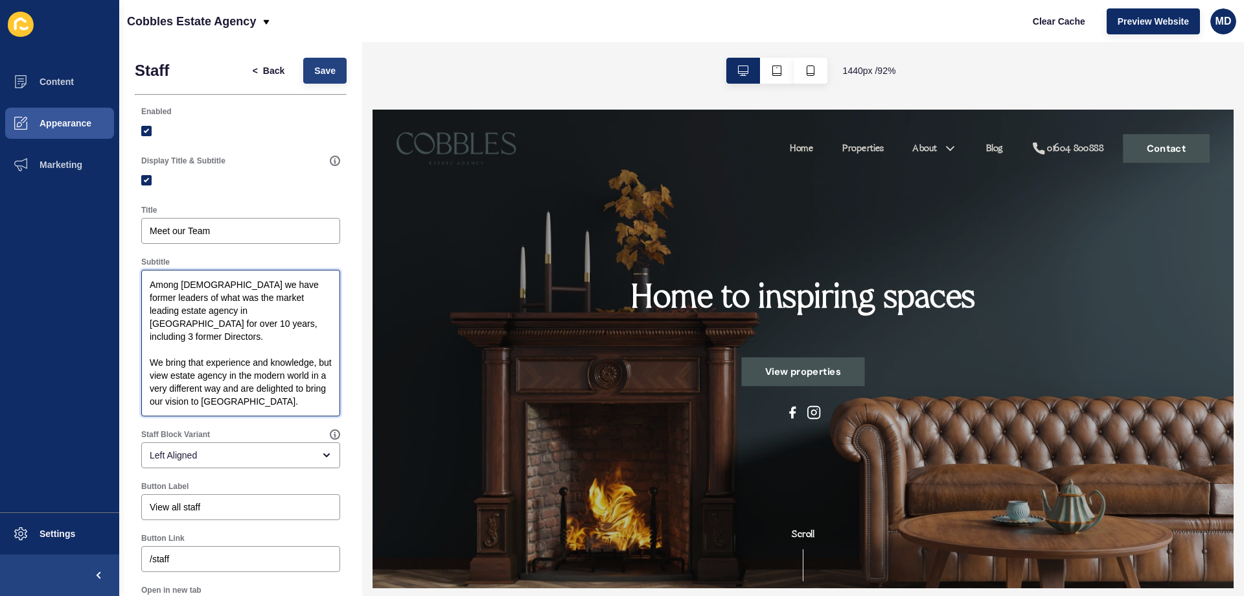
type textarea "Among us we have former leaders of what was the market leading estate agency in…"
click at [303, 71] on button "Save" at bounding box center [324, 71] width 43 height 26
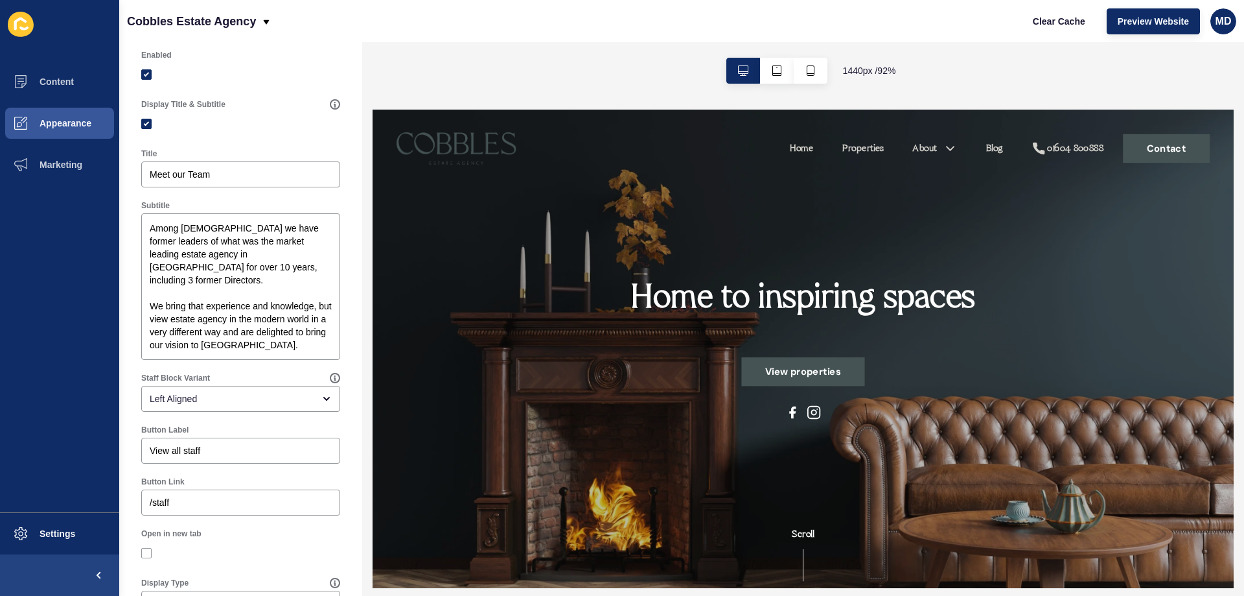
scroll to position [130, 0]
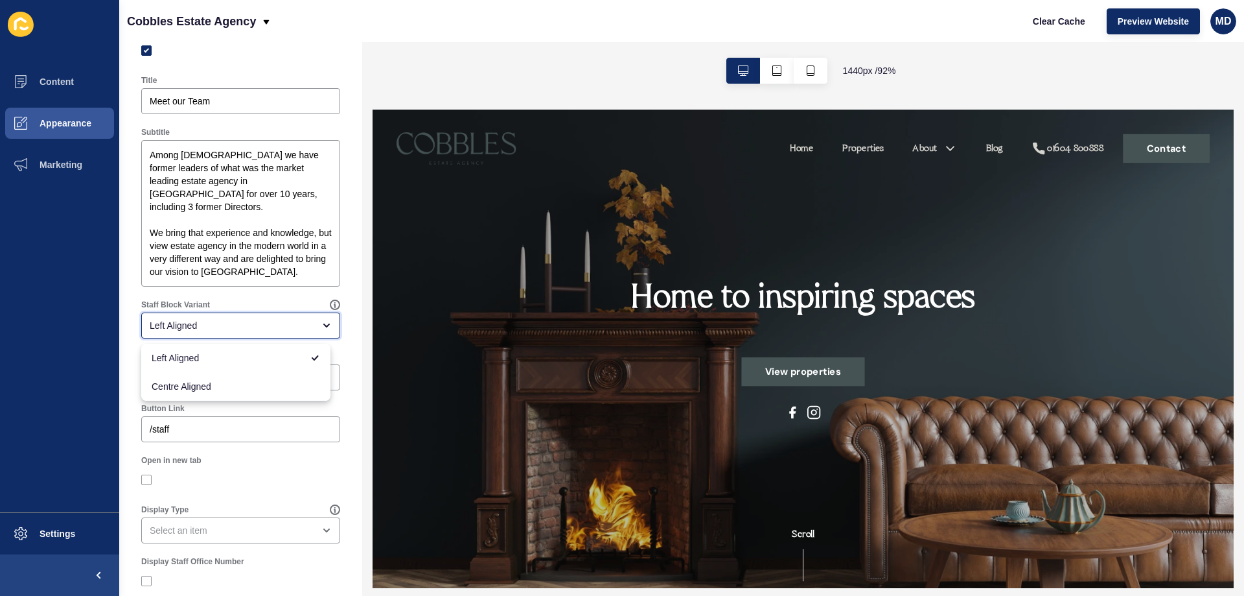
click at [209, 327] on div "Left Aligned" at bounding box center [232, 325] width 164 height 13
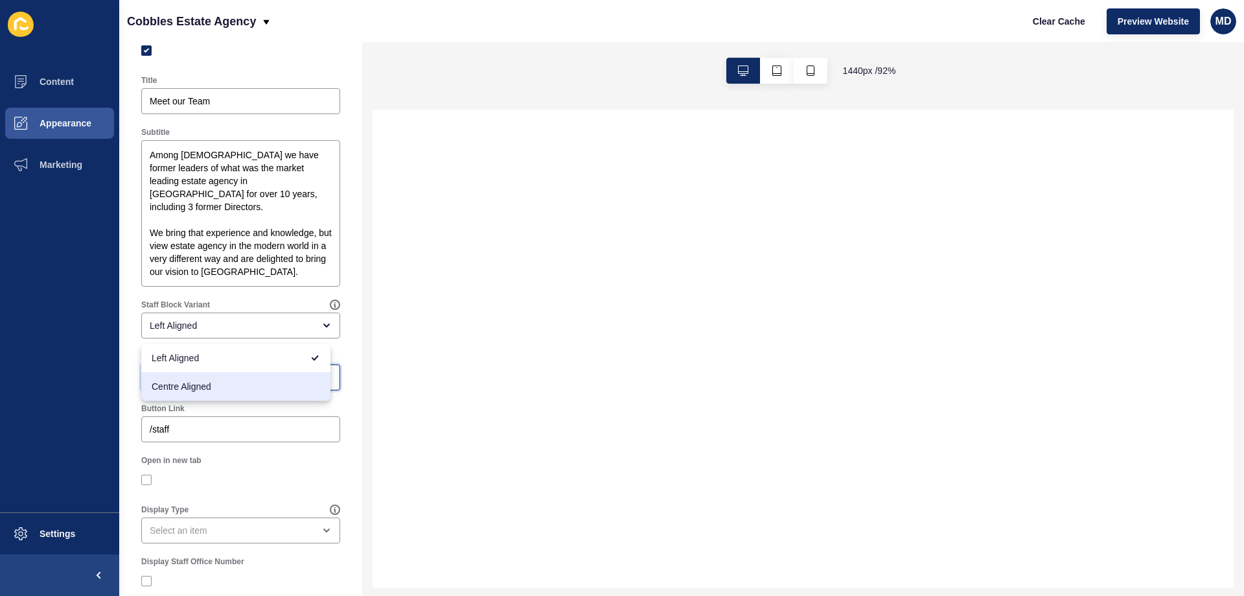
click at [208, 382] on body "Content Appearance Marketing Settings Cobbles Estate Agency Clear Cache Preview…" at bounding box center [622, 298] width 1244 height 596
click at [218, 393] on div "Centre Aligned" at bounding box center [235, 386] width 189 height 29
type input "Centre Aligned"
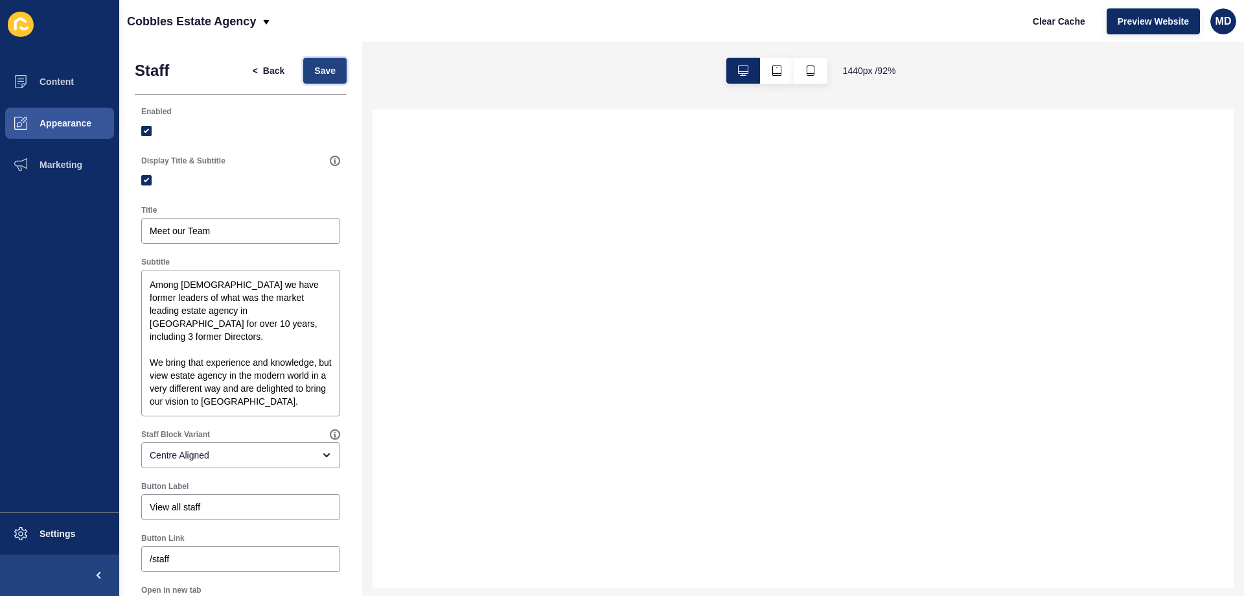
click at [314, 72] on span "Save" at bounding box center [324, 70] width 21 height 13
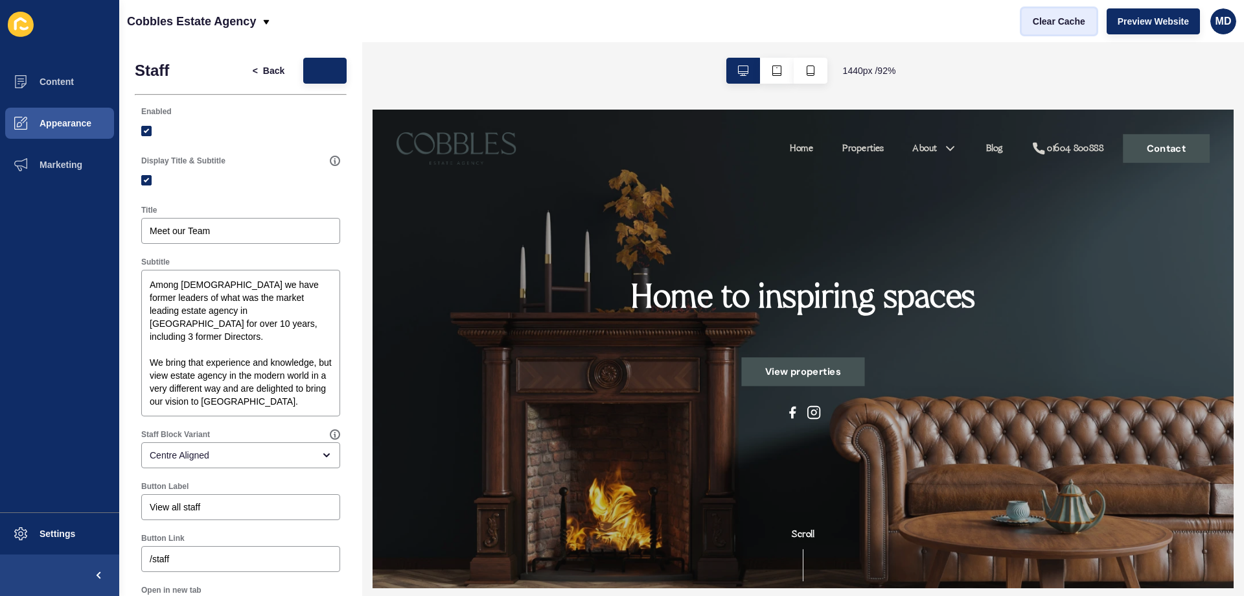
click at [1061, 25] on span "Clear Cache" at bounding box center [1059, 21] width 52 height 13
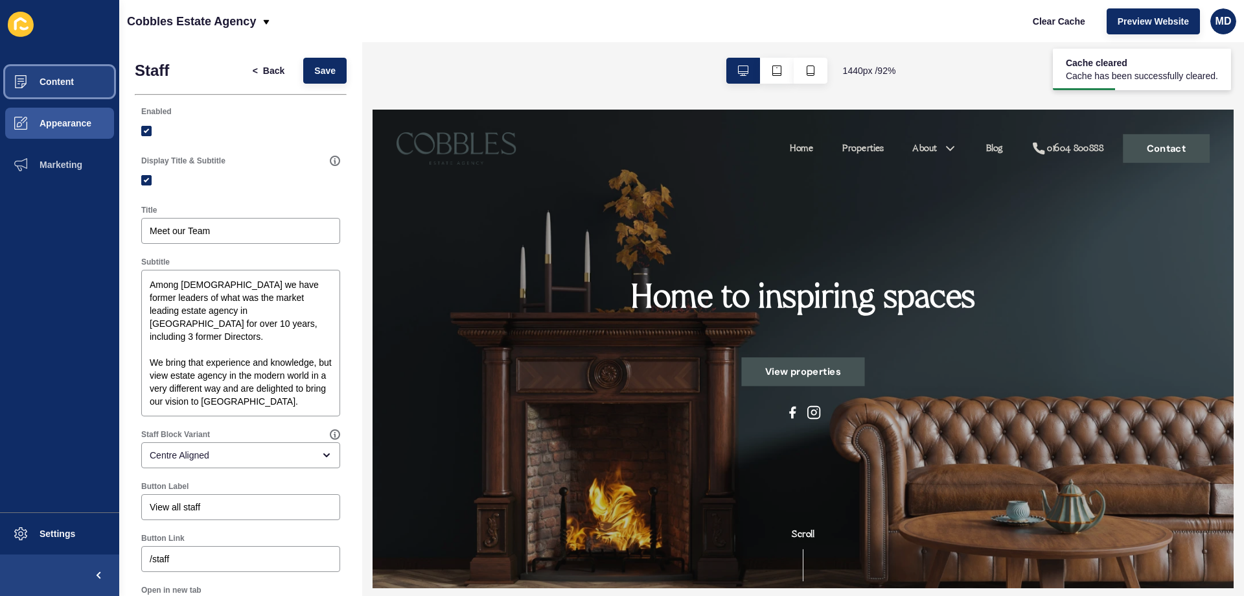
click at [61, 81] on span "Content" at bounding box center [36, 81] width 76 height 10
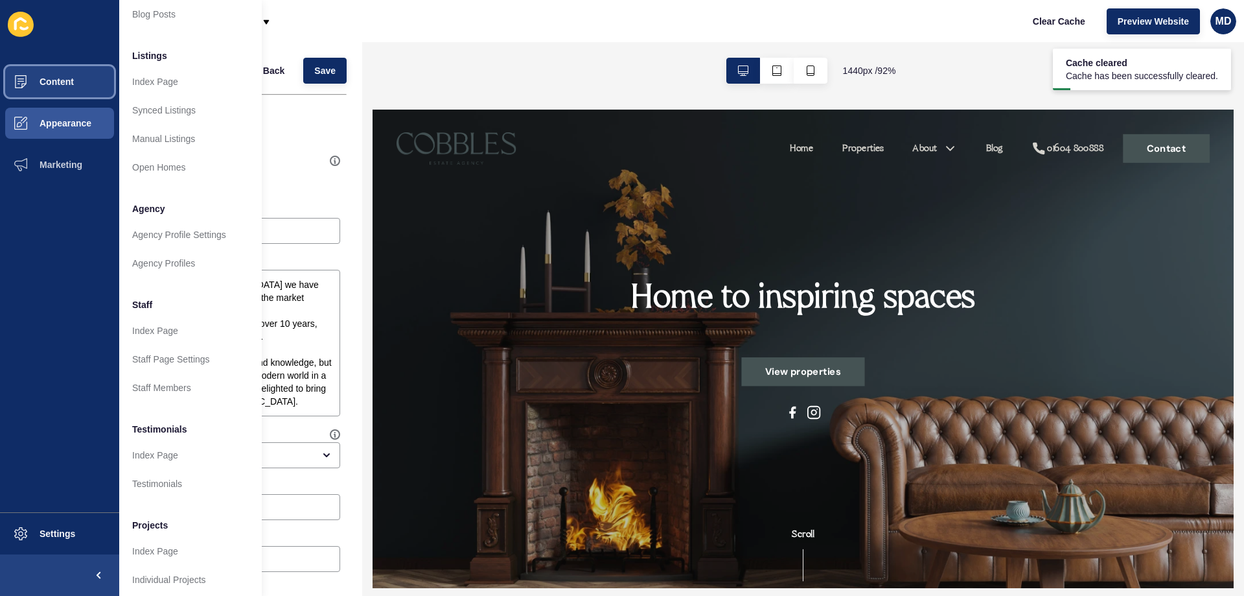
scroll to position [174, 0]
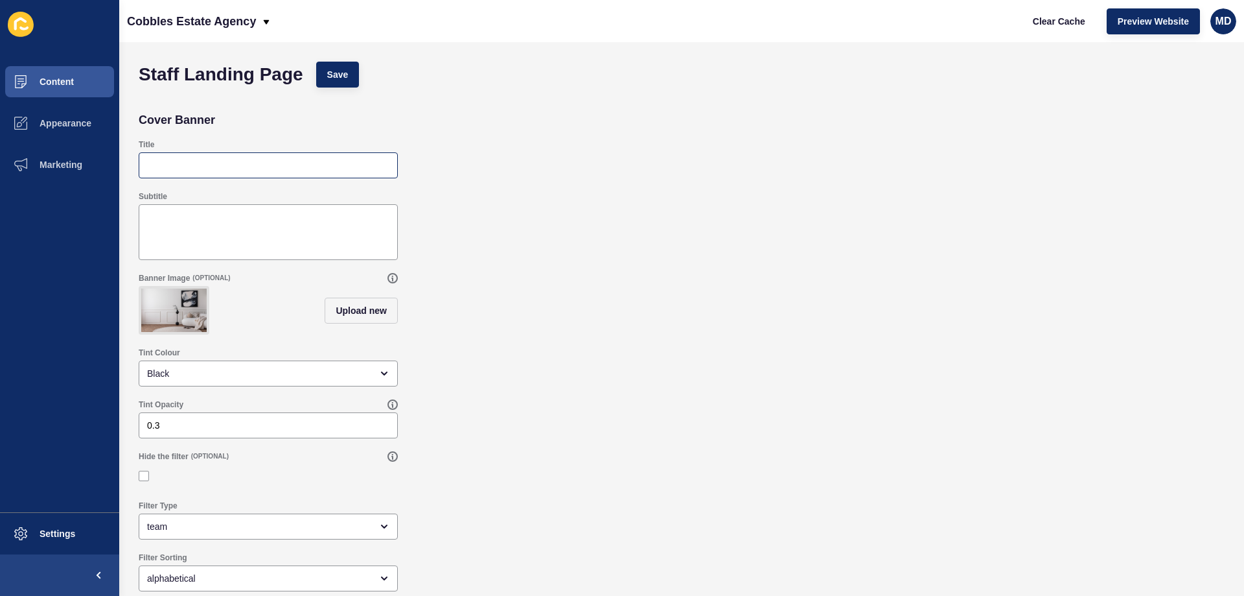
click at [205, 157] on div at bounding box center [268, 165] width 259 height 26
type input "Meet the Team"
paste textarea "Among us we have former leaders of what was the market leading estate agency in…"
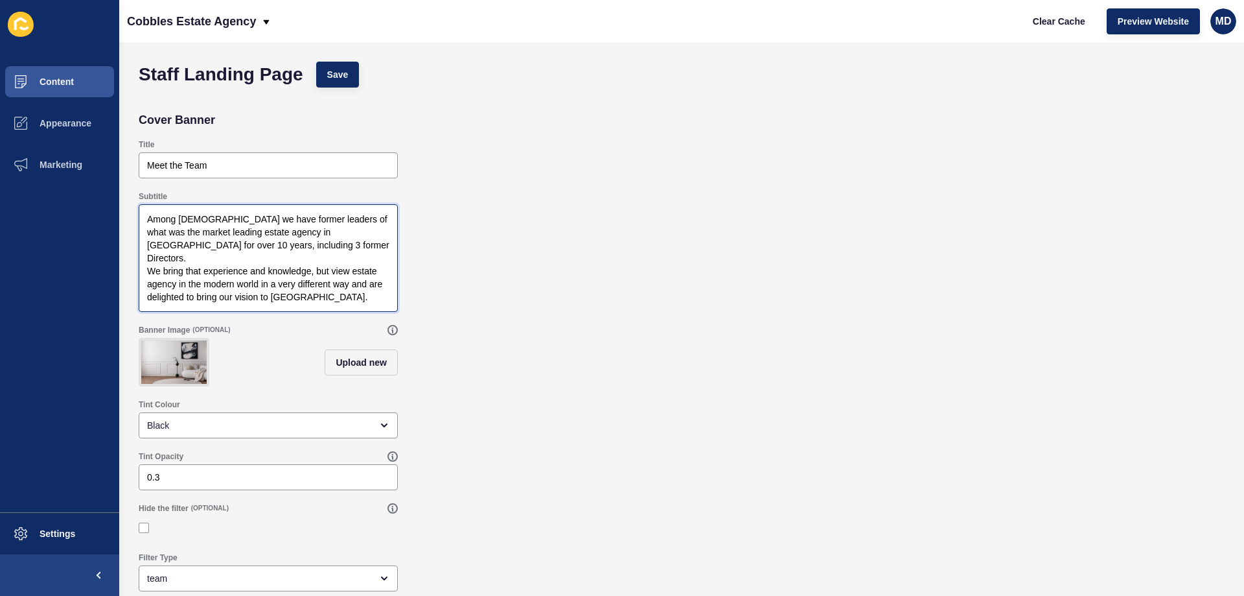
click at [314, 248] on textarea "Among us we have former leaders of what was the market leading estate agency in…" at bounding box center [268, 258] width 255 height 104
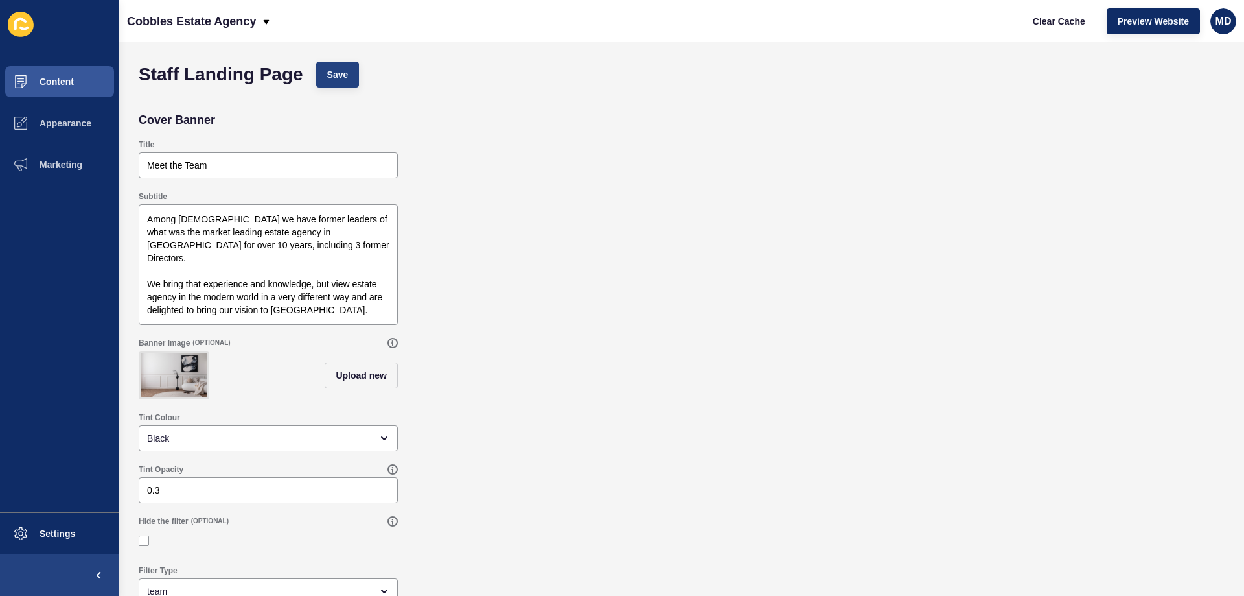
drag, startPoint x: 342, startPoint y: 88, endPoint x: 342, endPoint y: 80, distance: 7.8
click at [342, 86] on div "Staff Landing Page Save" at bounding box center [681, 74] width 1099 height 39
click at [342, 70] on span "Save" at bounding box center [337, 74] width 21 height 13
click at [1075, 19] on span "Clear Cache" at bounding box center [1059, 21] width 52 height 13
drag, startPoint x: 356, startPoint y: 300, endPoint x: 117, endPoint y: 216, distance: 254.0
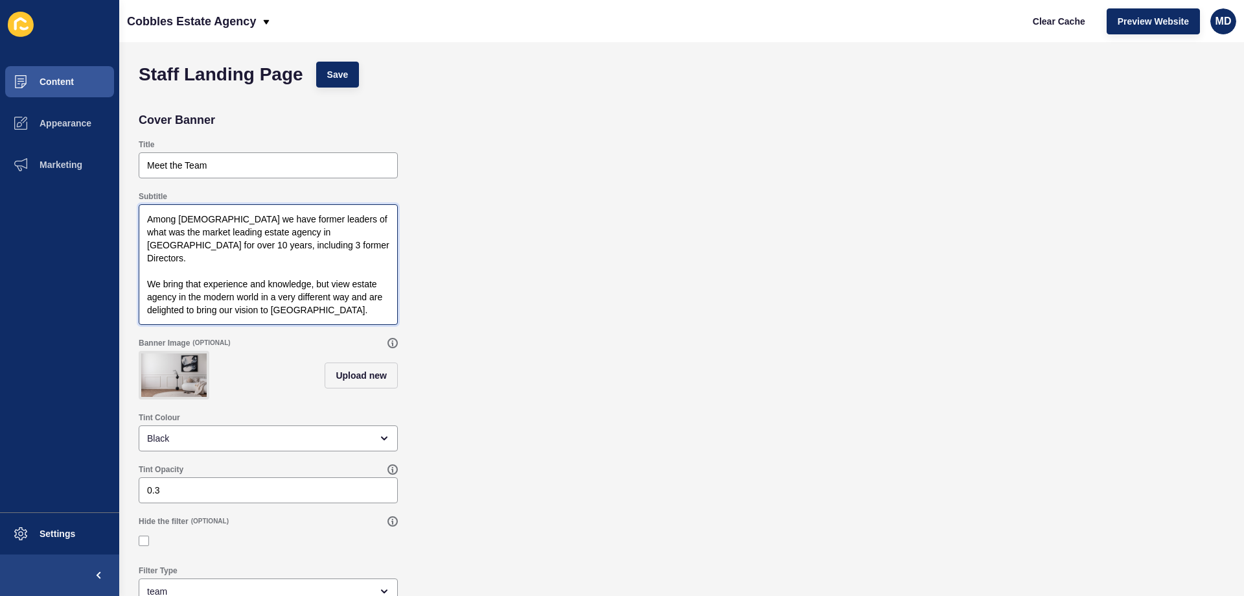
click at [117, 216] on div "Content Appearance Marketing Settings Cobbles Estate Agency Clear Cache Preview…" at bounding box center [622, 298] width 1244 height 596
click at [259, 239] on textarea "Among us we have former leaders of what was the market leading estate agency in…" at bounding box center [268, 264] width 255 height 117
drag, startPoint x: 145, startPoint y: 271, endPoint x: 126, endPoint y: 187, distance: 85.7
click at [126, 187] on div "Staff Landing Page Save Cover Banner Title Meet the Team Subtitle Among us we h…" at bounding box center [681, 319] width 1125 height 554
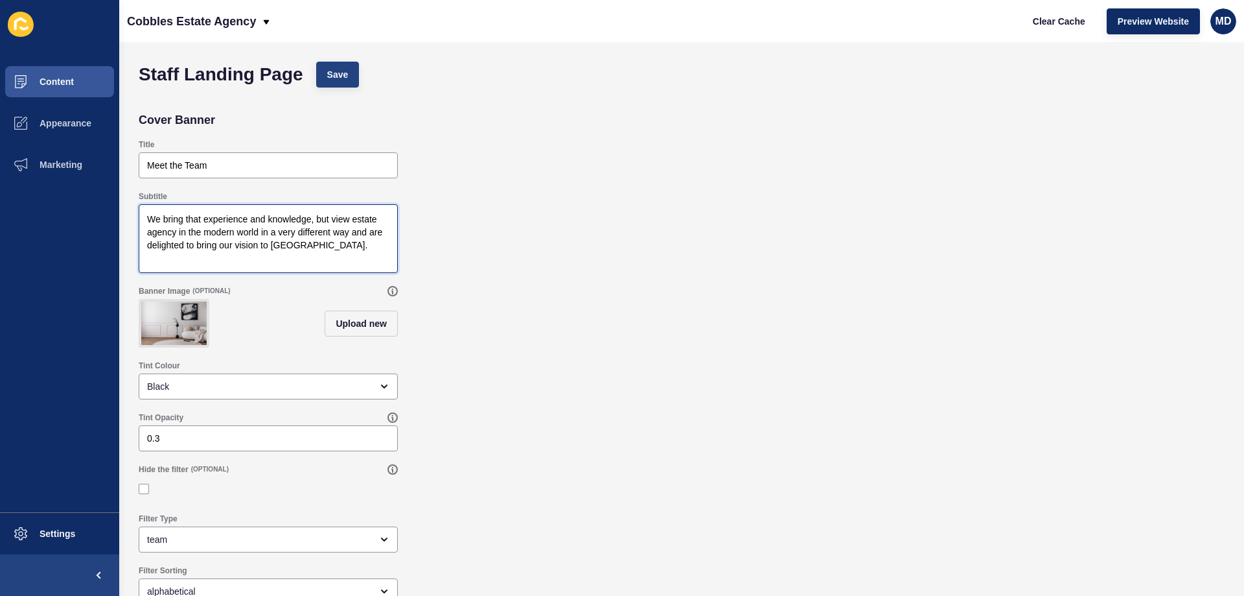
type textarea "We bring that experience and knowledge, but view estate agency in the modern wo…"
click at [321, 69] on button "Save" at bounding box center [337, 75] width 43 height 26
click at [1074, 22] on span "Clear Cache" at bounding box center [1059, 21] width 52 height 13
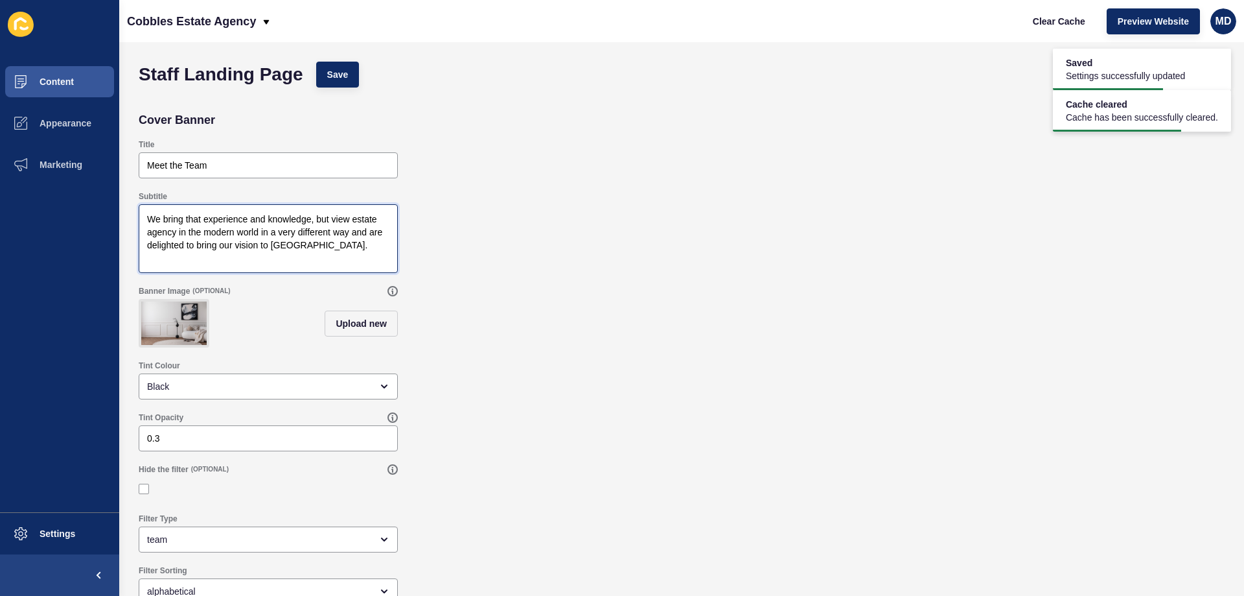
drag, startPoint x: 364, startPoint y: 249, endPoint x: -5, endPoint y: 157, distance: 379.3
click at [0, 157] on html "Saved Settings successfully updated Cache cleared Cache has been successfully c…" at bounding box center [622, 298] width 1244 height 596
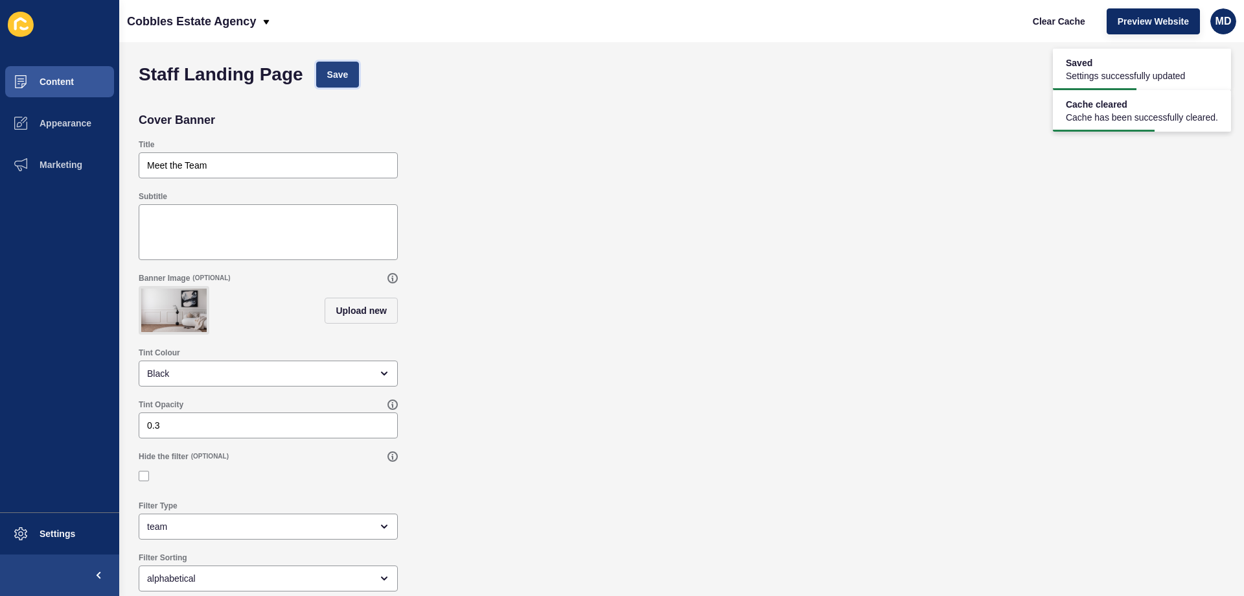
click at [347, 71] on span "Save" at bounding box center [337, 74] width 21 height 13
click at [1075, 26] on span "Clear Cache" at bounding box center [1059, 21] width 52 height 13
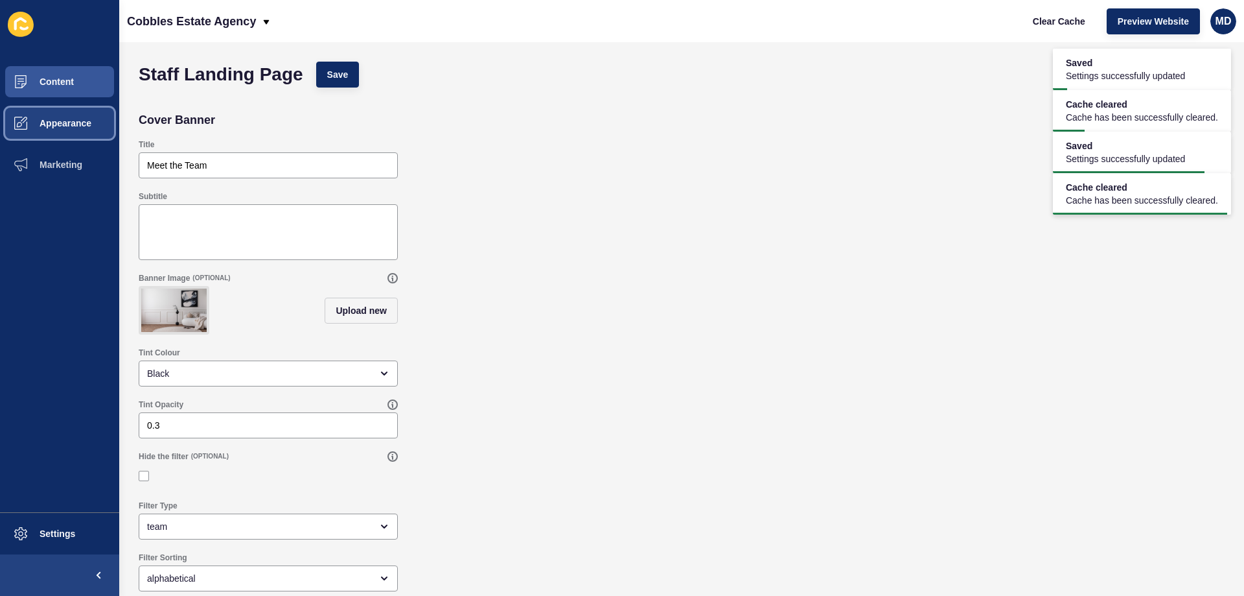
click at [47, 124] on span "Appearance" at bounding box center [44, 123] width 93 height 10
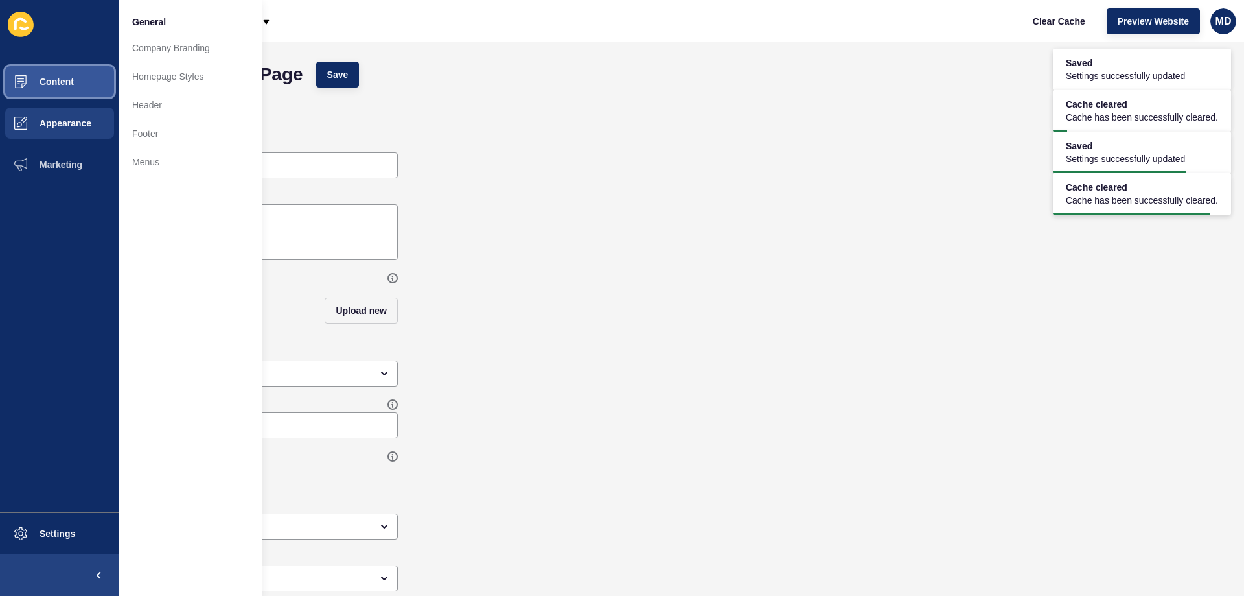
click at [64, 90] on button "Content" at bounding box center [59, 81] width 119 height 41
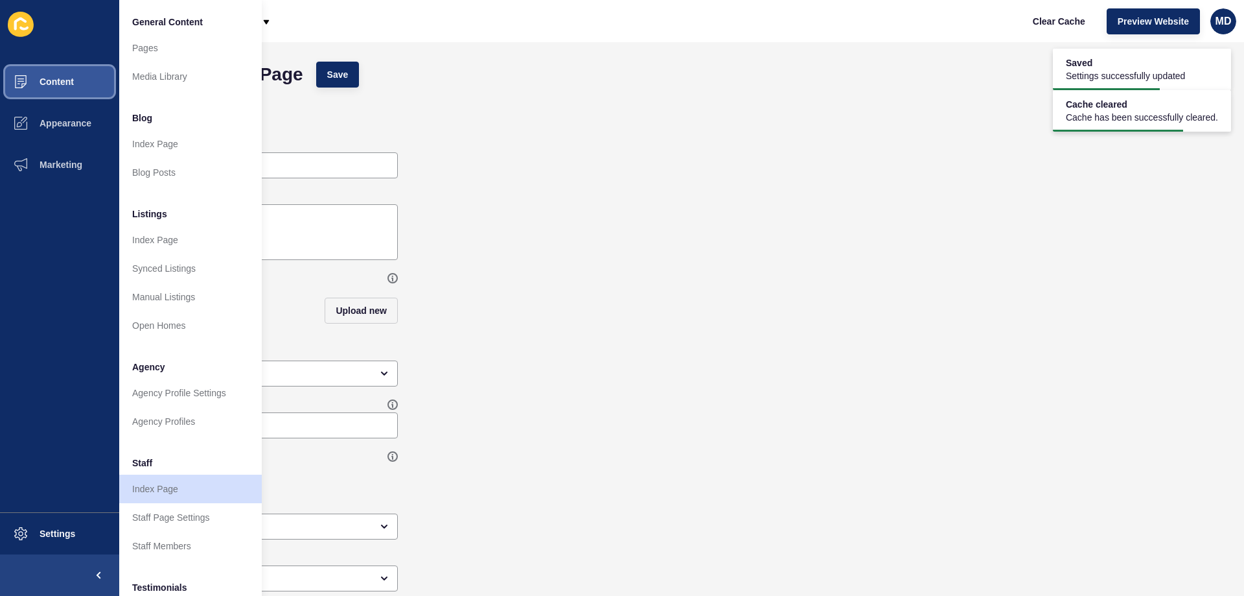
scroll to position [174, 0]
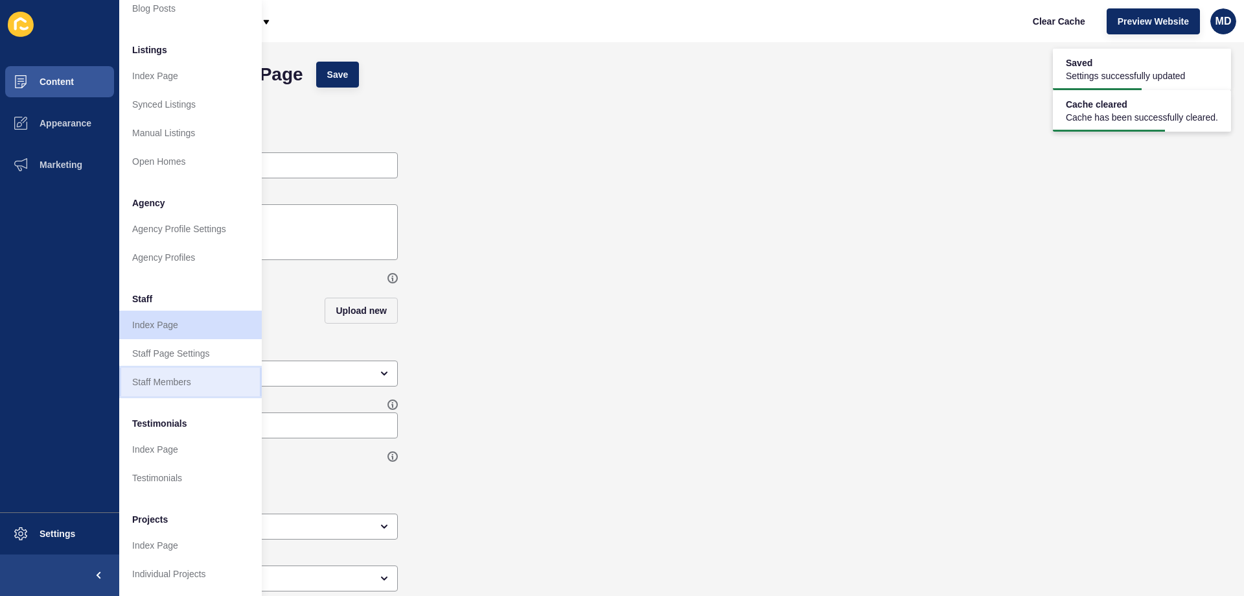
click at [187, 371] on link "Staff Members" at bounding box center [190, 381] width 143 height 29
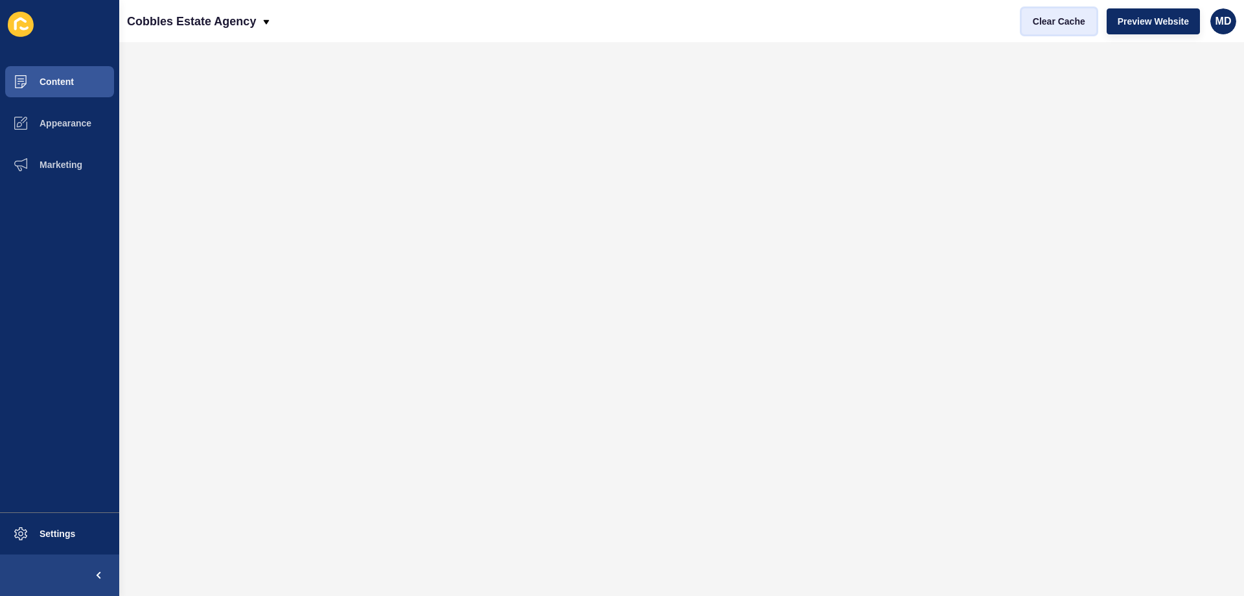
click at [1063, 15] on span "Clear Cache" at bounding box center [1059, 21] width 52 height 13
click at [76, 86] on button "Content" at bounding box center [59, 81] width 119 height 41
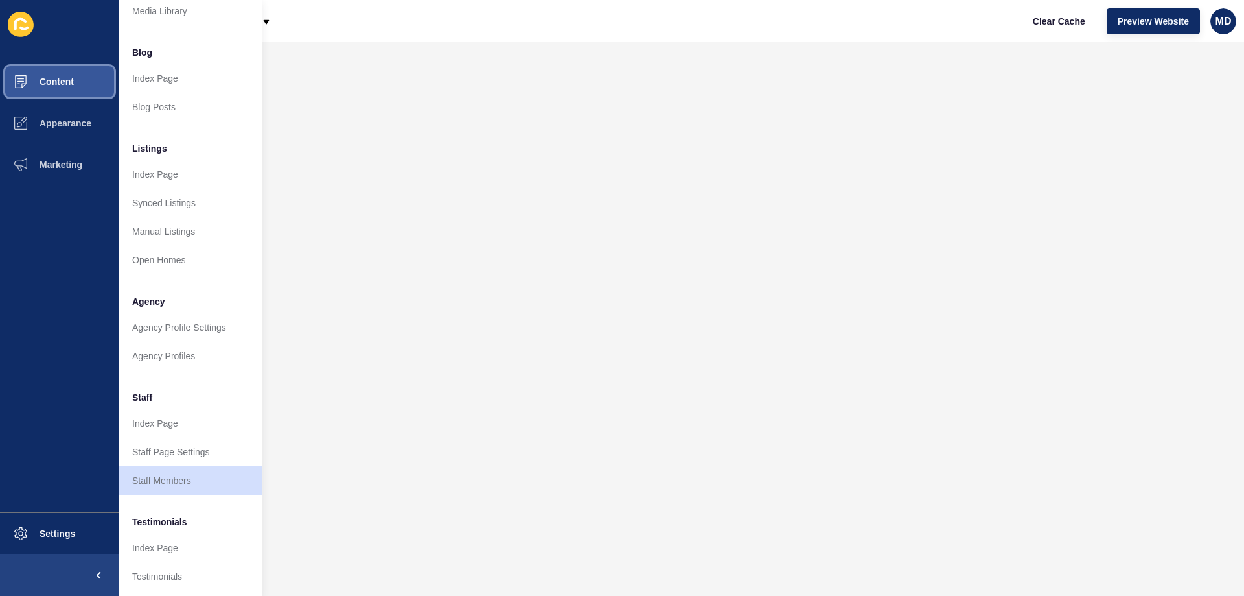
scroll to position [174, 0]
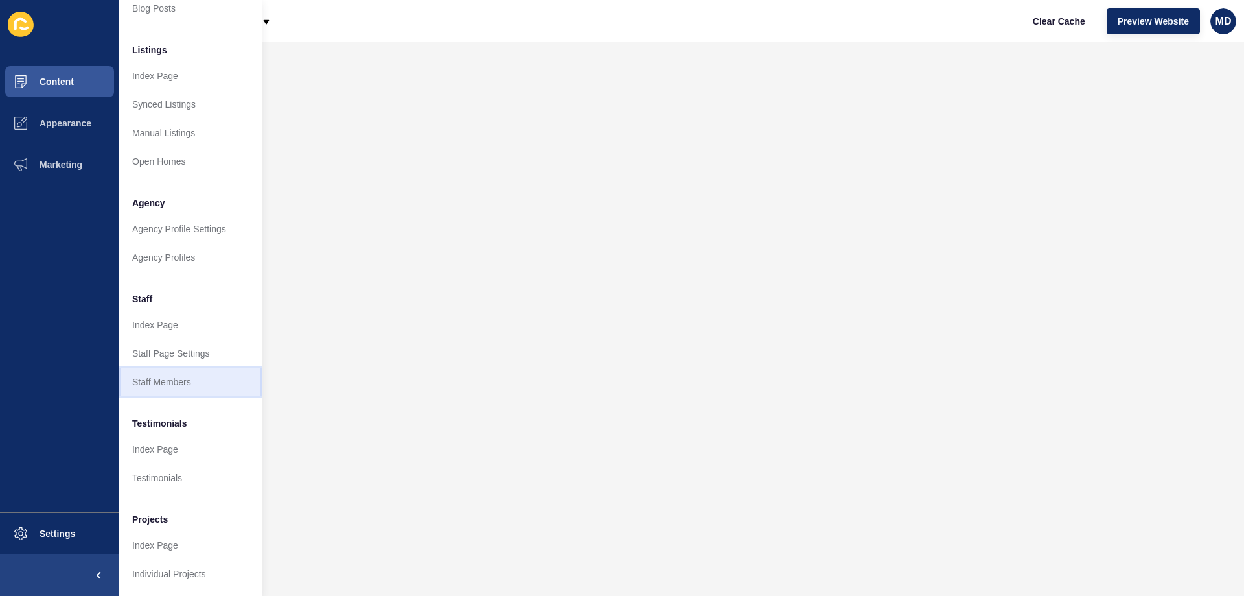
click at [158, 375] on link "Staff Members" at bounding box center [190, 381] width 143 height 29
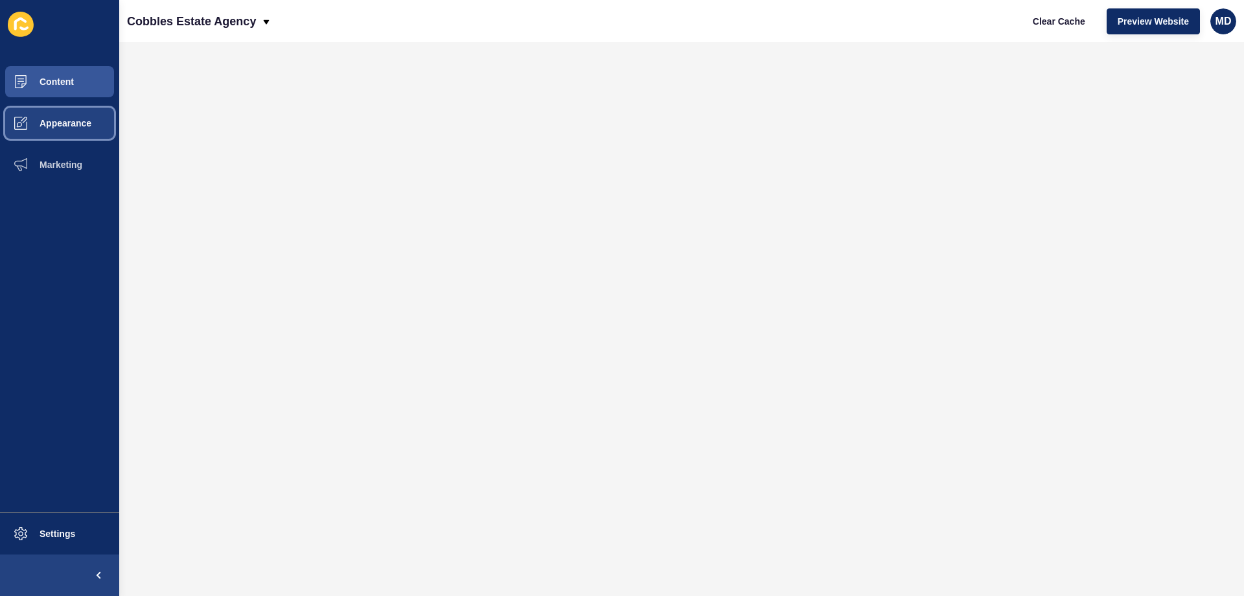
click at [48, 120] on span "Appearance" at bounding box center [44, 123] width 93 height 10
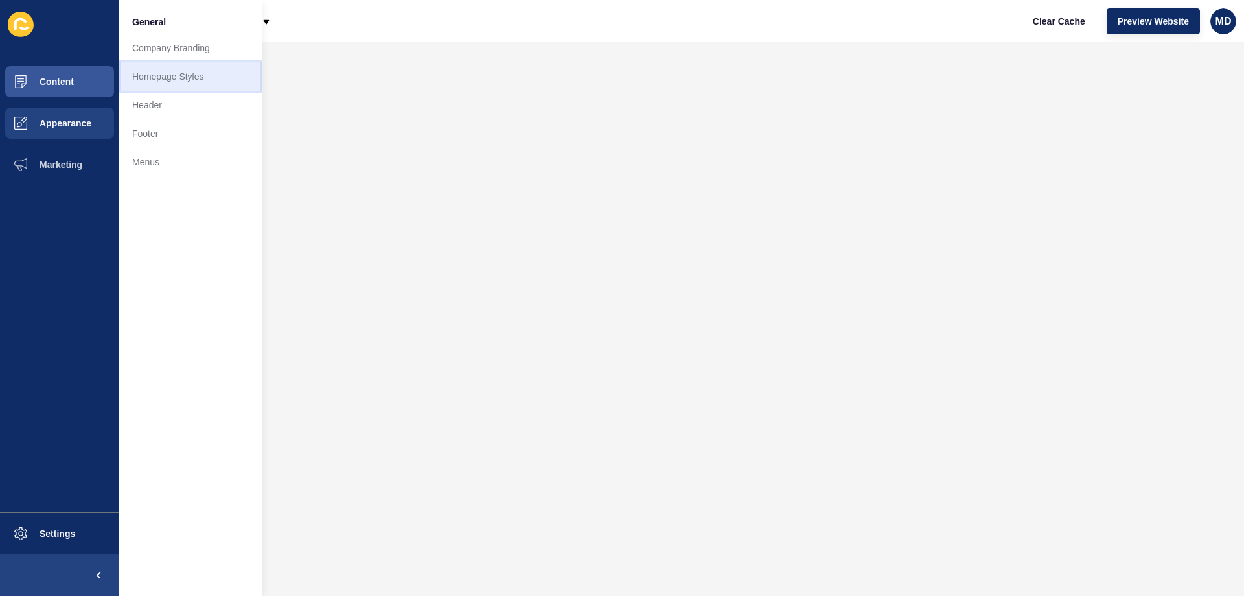
click at [222, 80] on link "Homepage Styles" at bounding box center [190, 76] width 143 height 29
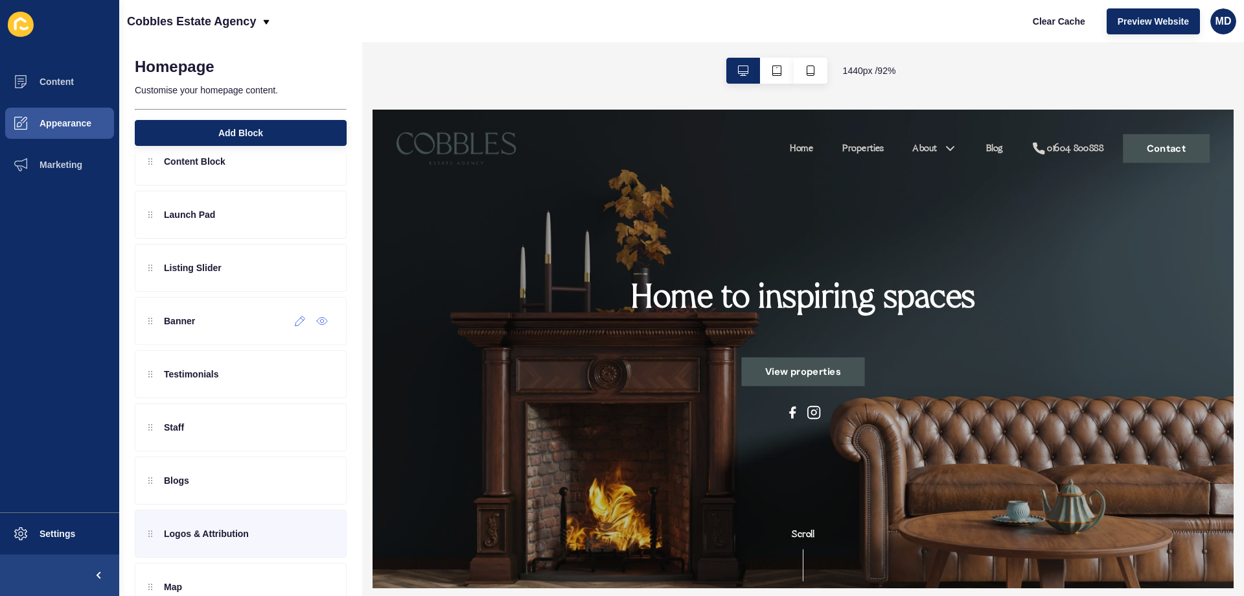
scroll to position [171, 0]
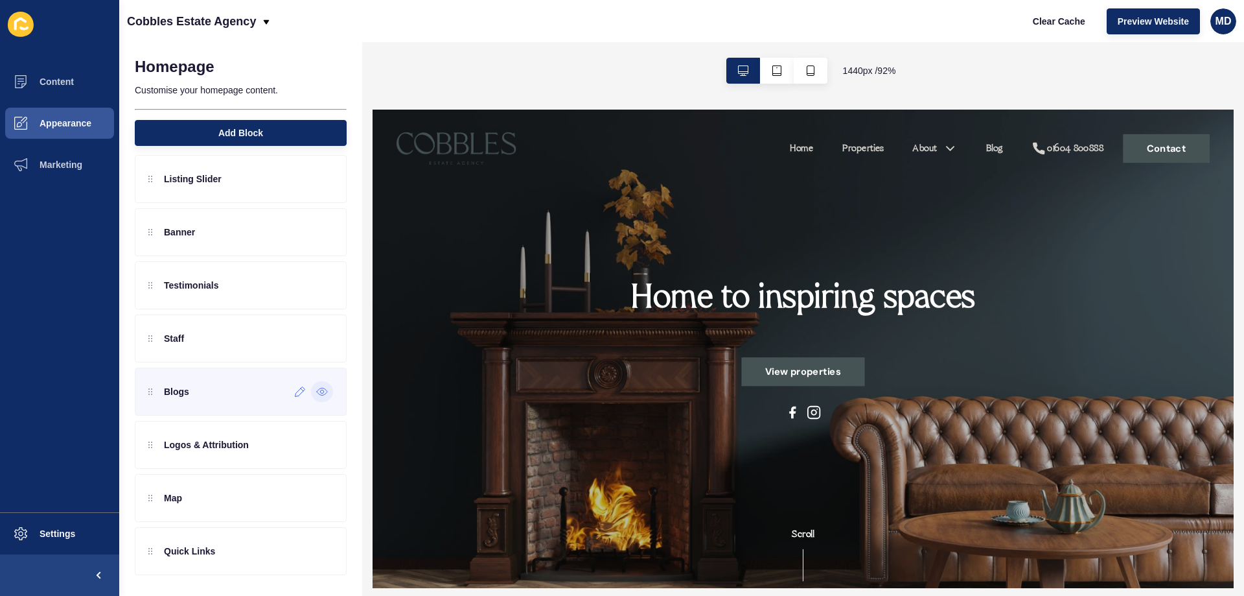
click at [316, 395] on icon at bounding box center [322, 391] width 12 height 10
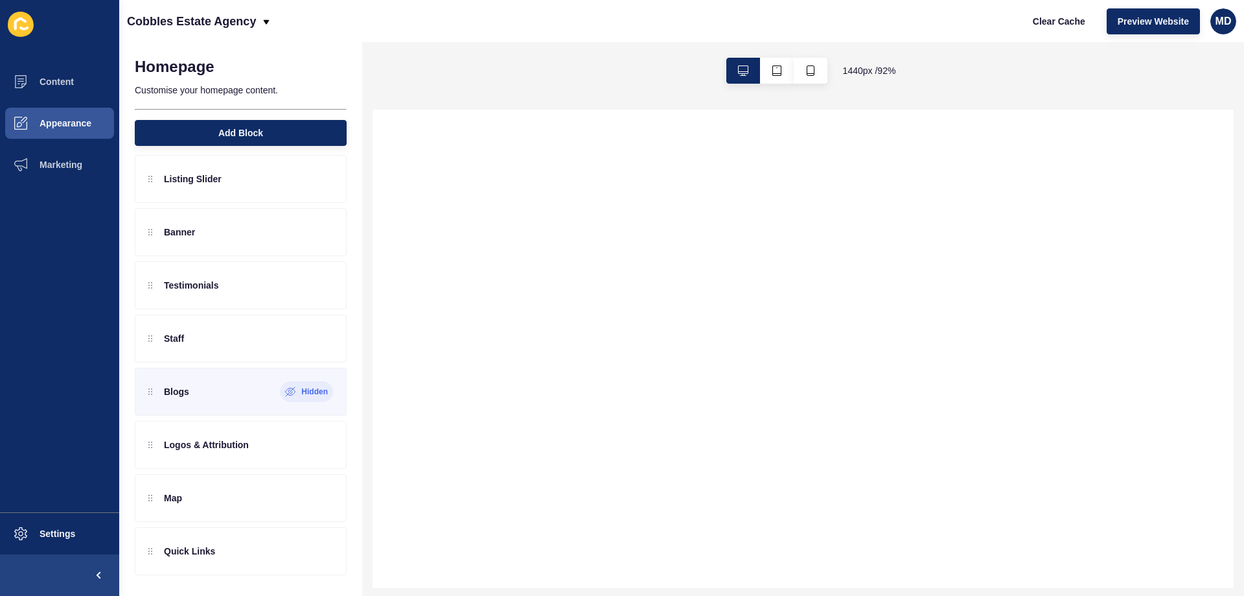
scroll to position [0, 0]
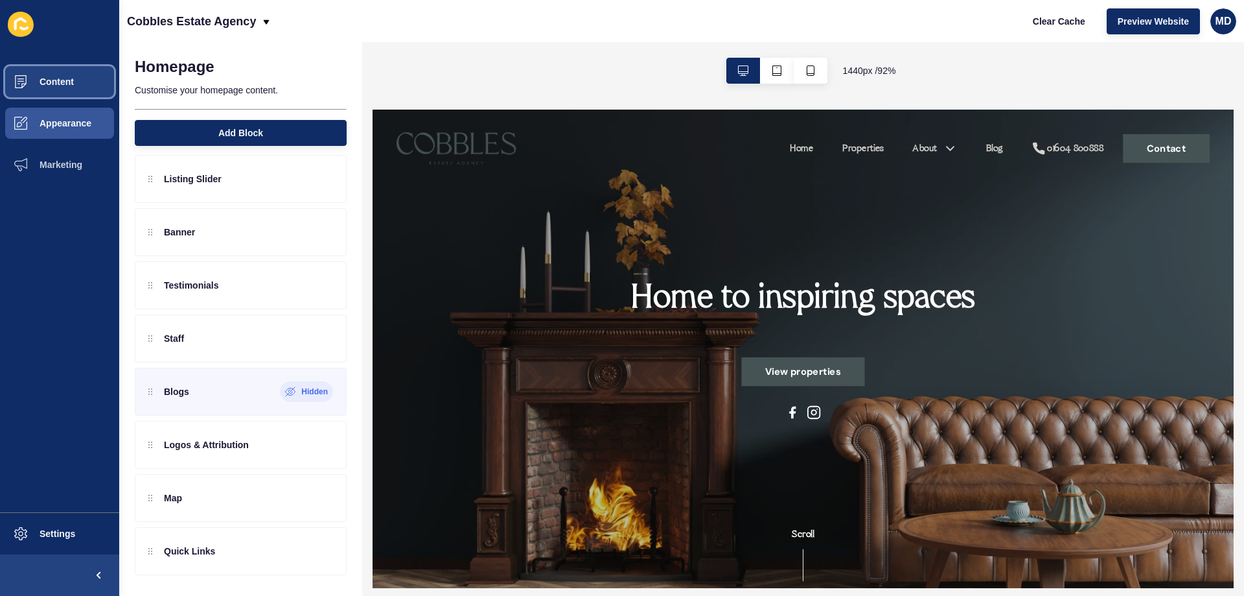
click at [85, 97] on button "Content" at bounding box center [59, 81] width 119 height 41
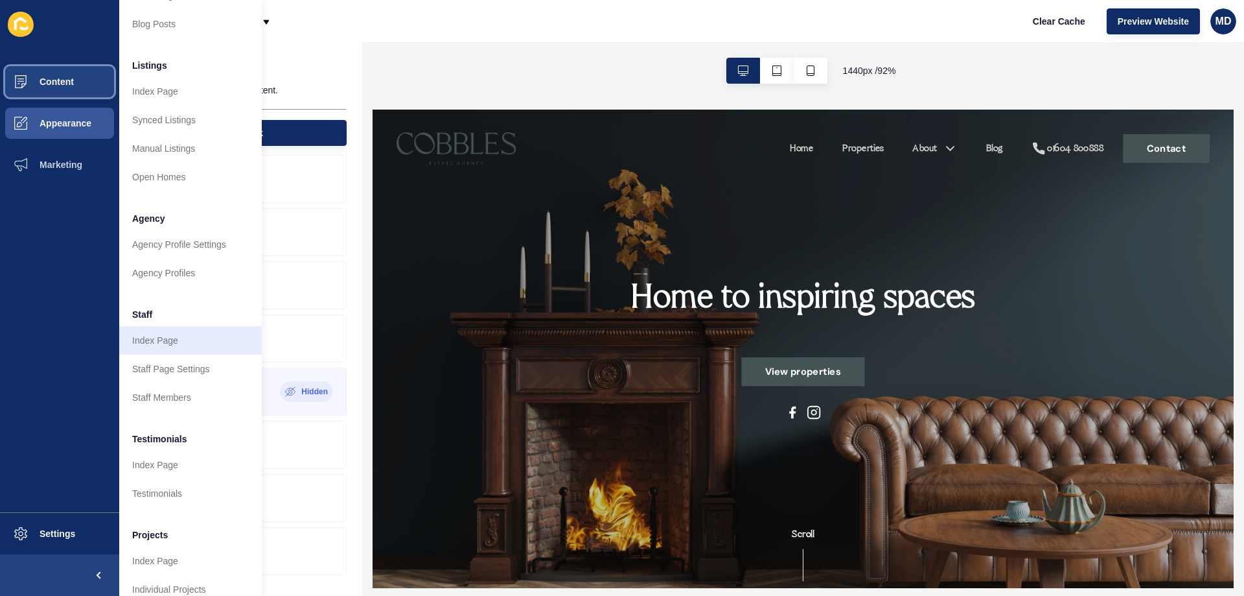
scroll to position [174, 0]
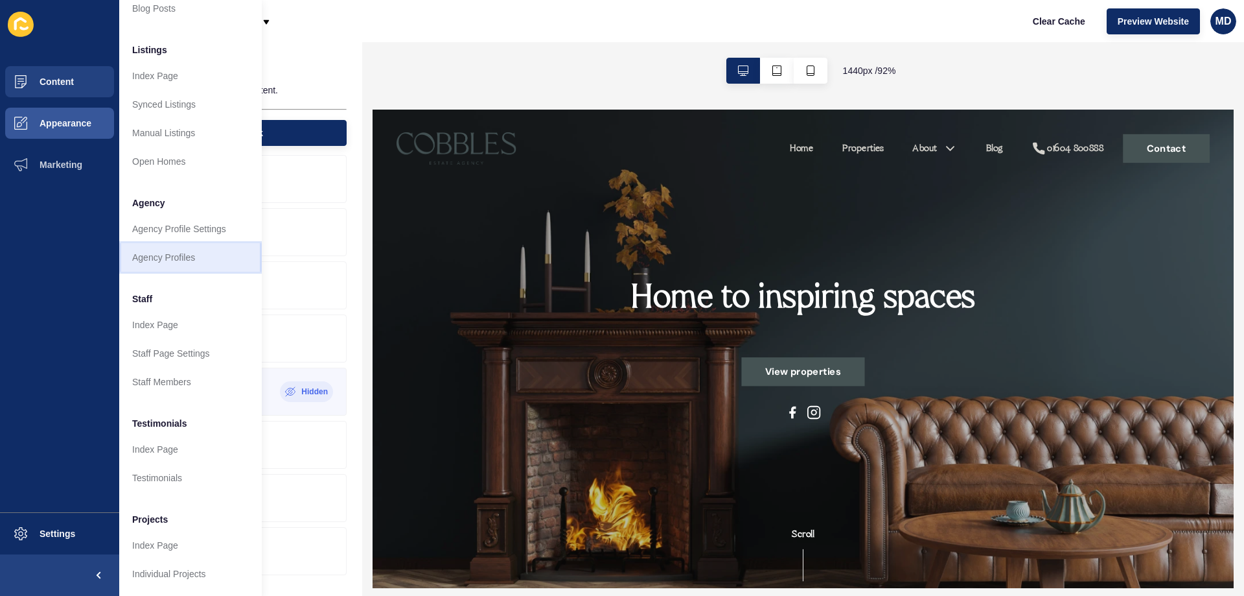
click at [181, 243] on link "Agency Profiles" at bounding box center [190, 257] width 143 height 29
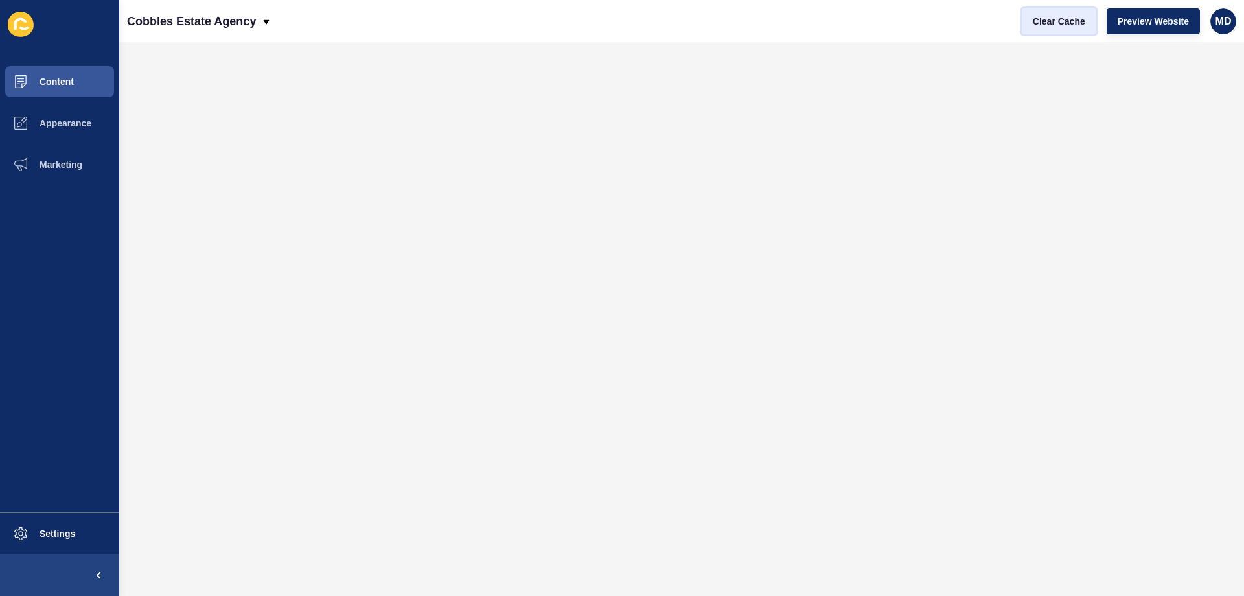
click at [1067, 21] on span "Clear Cache" at bounding box center [1059, 21] width 52 height 13
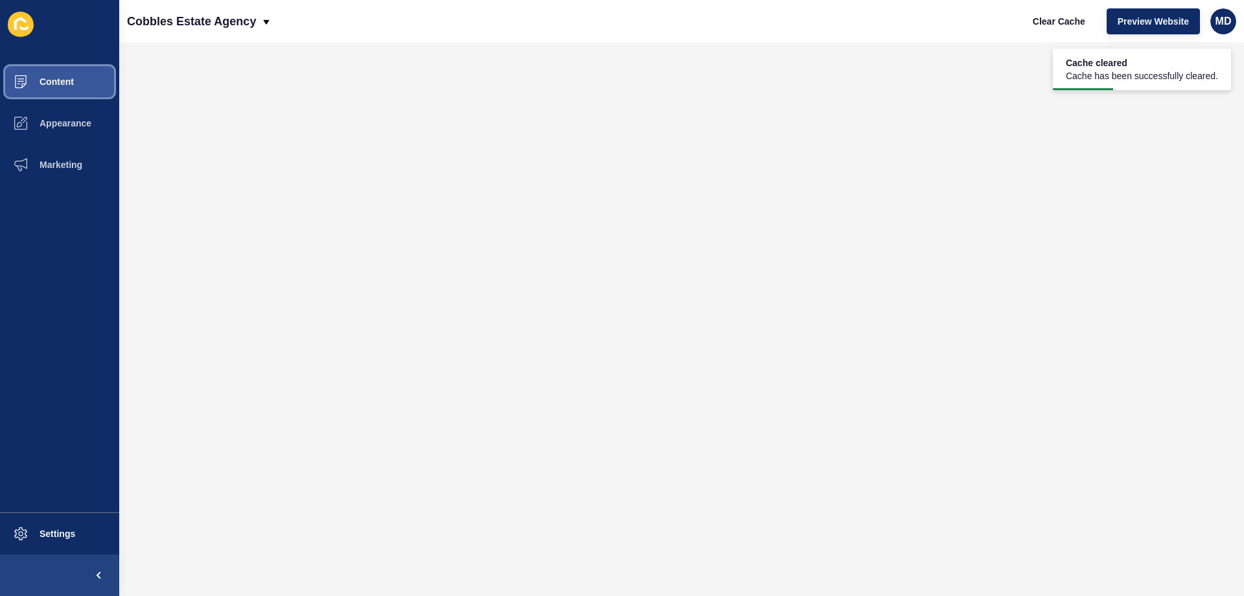
click at [59, 87] on button "Content" at bounding box center [59, 81] width 119 height 41
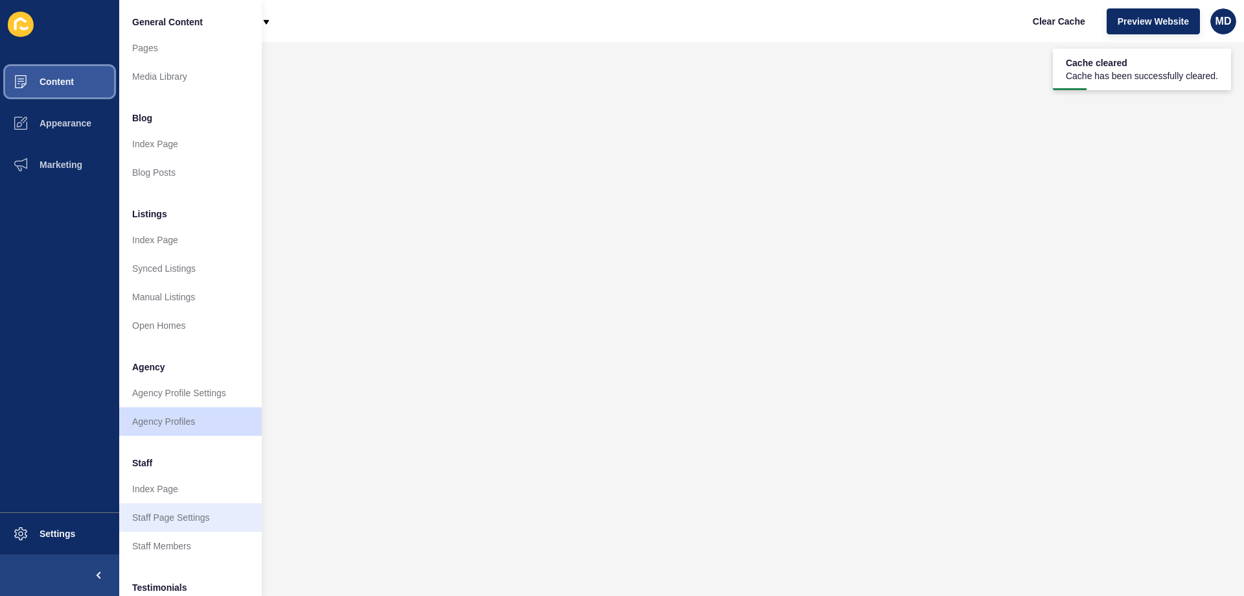
scroll to position [174, 0]
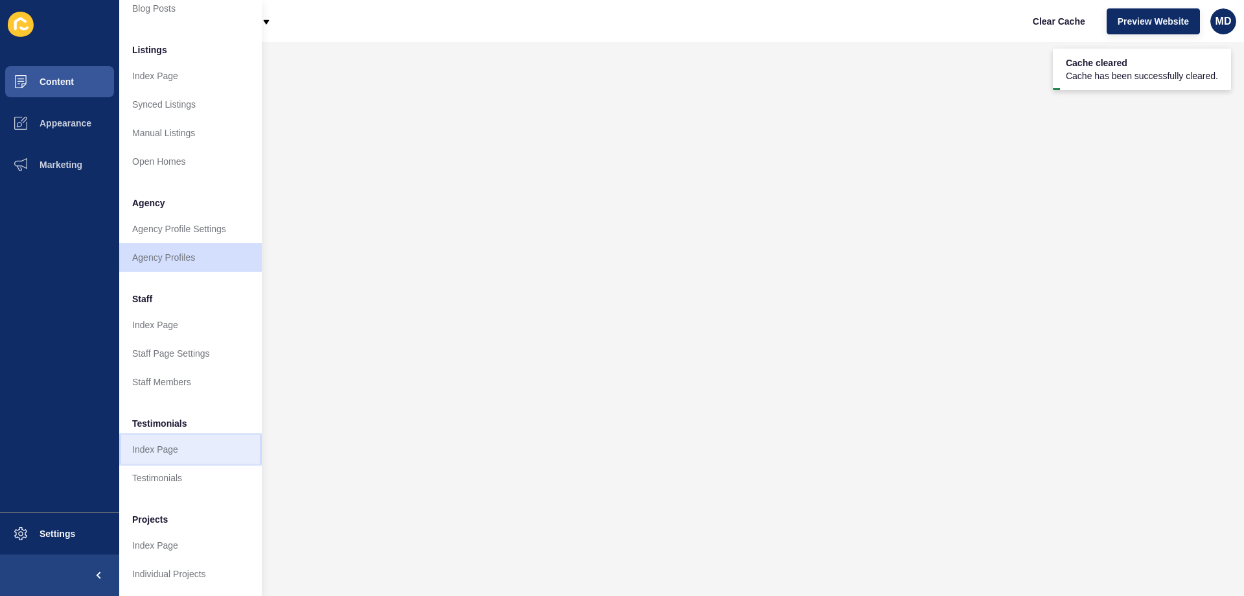
click at [167, 445] on link "Index Page" at bounding box center [190, 449] width 143 height 29
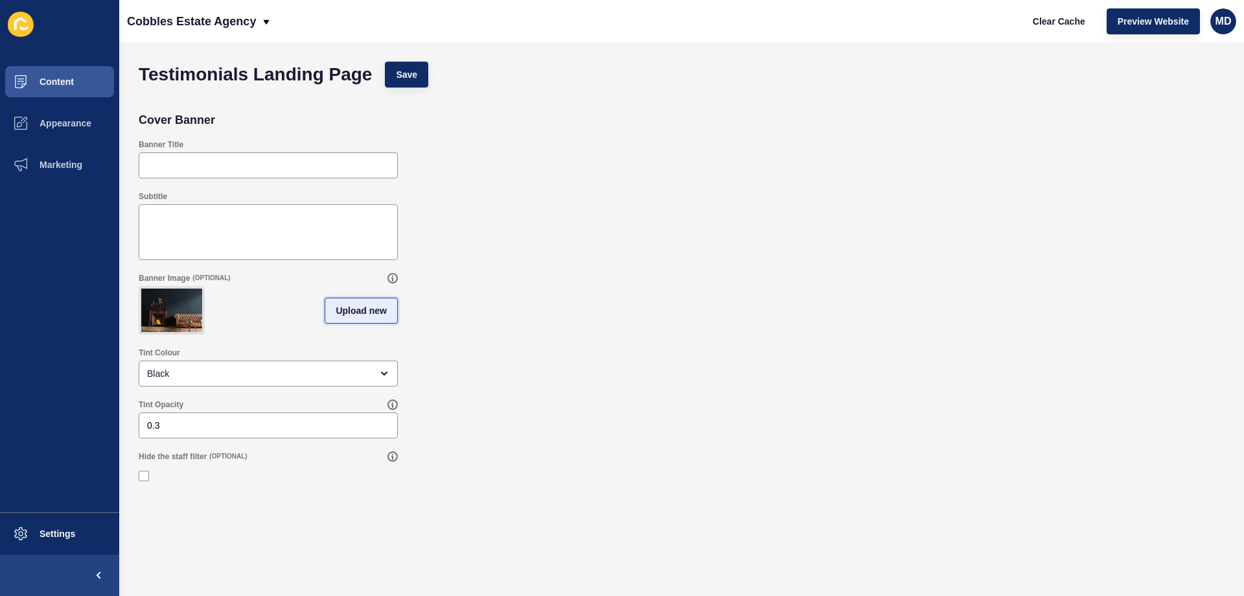
click at [360, 311] on span "Upload new" at bounding box center [361, 310] width 51 height 13
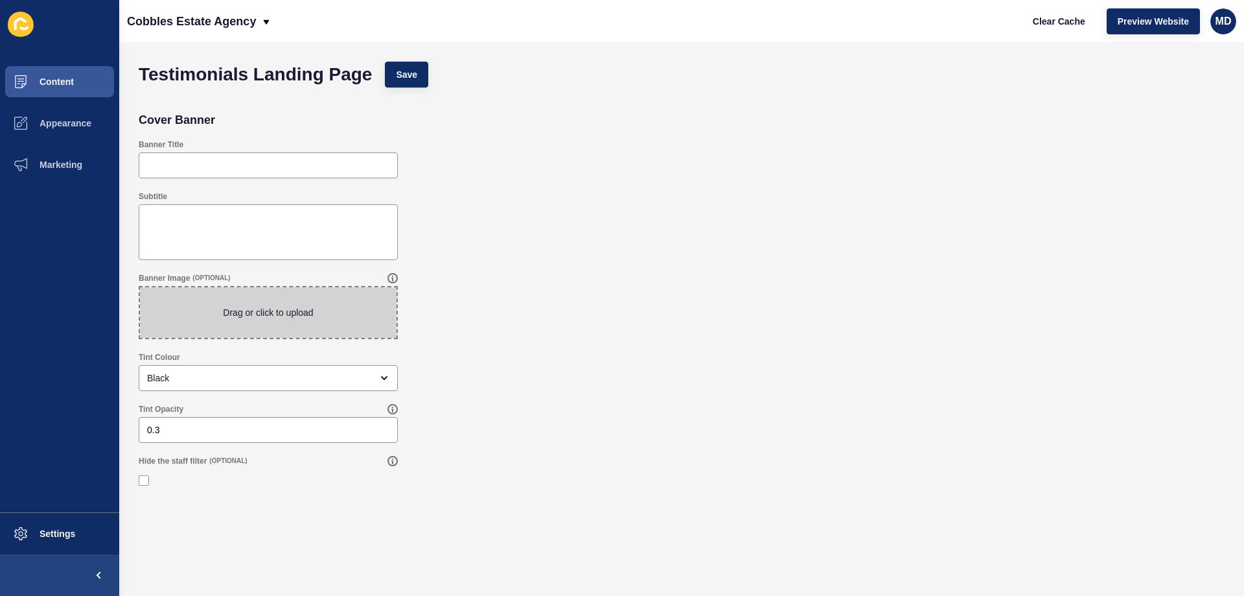
click at [268, 312] on span at bounding box center [268, 312] width 257 height 51
click at [140, 287] on input "Drag or click to upload" at bounding box center [140, 287] width 0 height 0
type input "C:\fakepath\6.jpg"
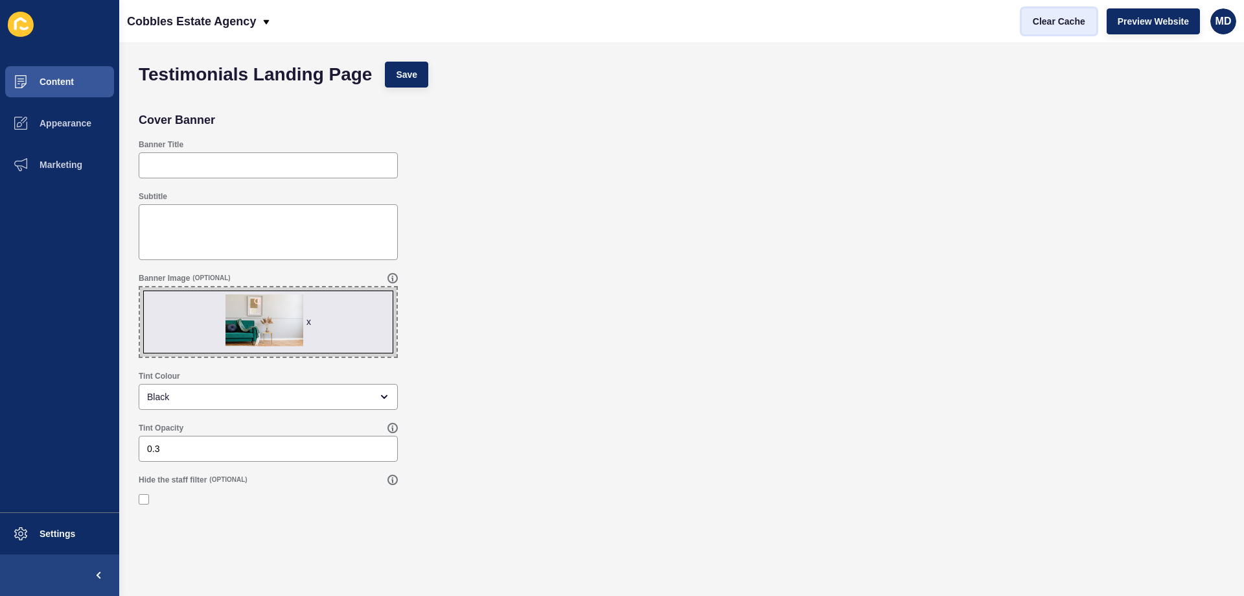
click at [1056, 23] on span "Clear Cache" at bounding box center [1059, 21] width 52 height 13
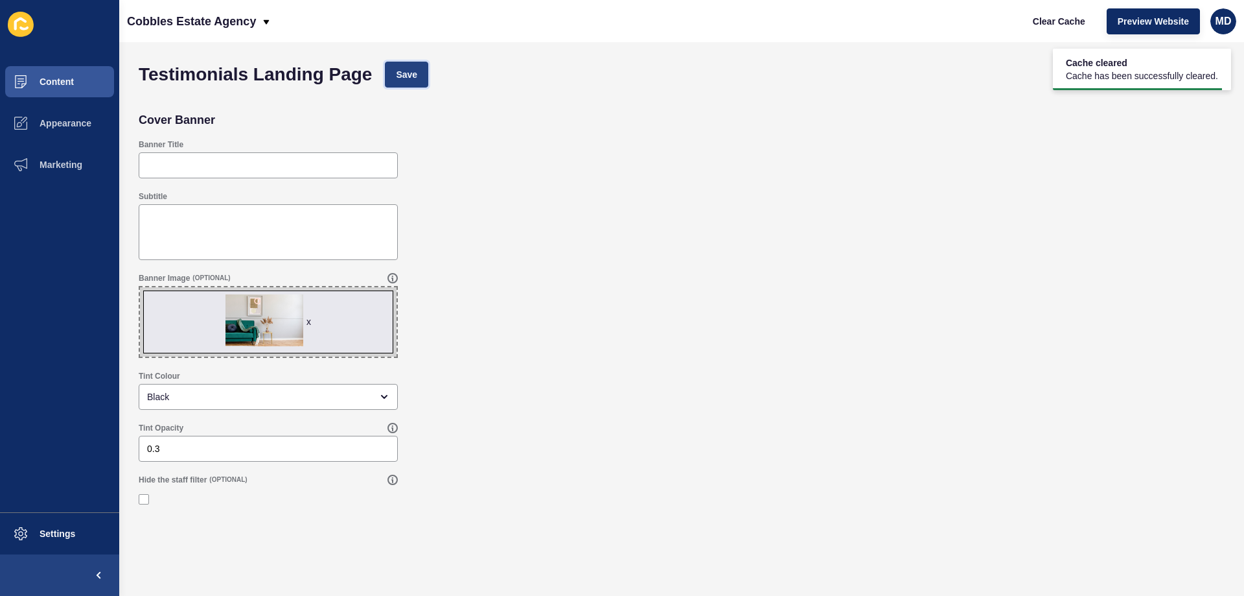
click at [417, 75] on span "Save" at bounding box center [406, 74] width 21 height 13
click at [422, 71] on button "Save" at bounding box center [406, 75] width 43 height 26
click at [1050, 21] on span "Clear Cache" at bounding box center [1059, 21] width 52 height 13
click at [37, 79] on span "Content" at bounding box center [36, 81] width 76 height 10
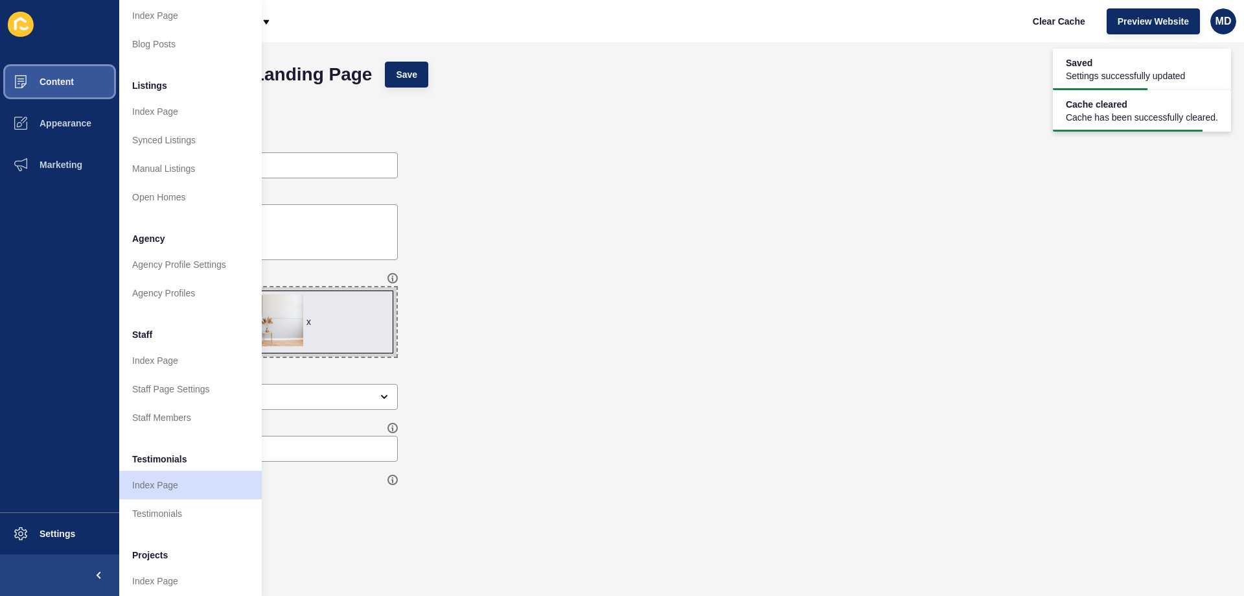
scroll to position [130, 0]
click at [169, 295] on link "Agency Profiles" at bounding box center [190, 291] width 143 height 29
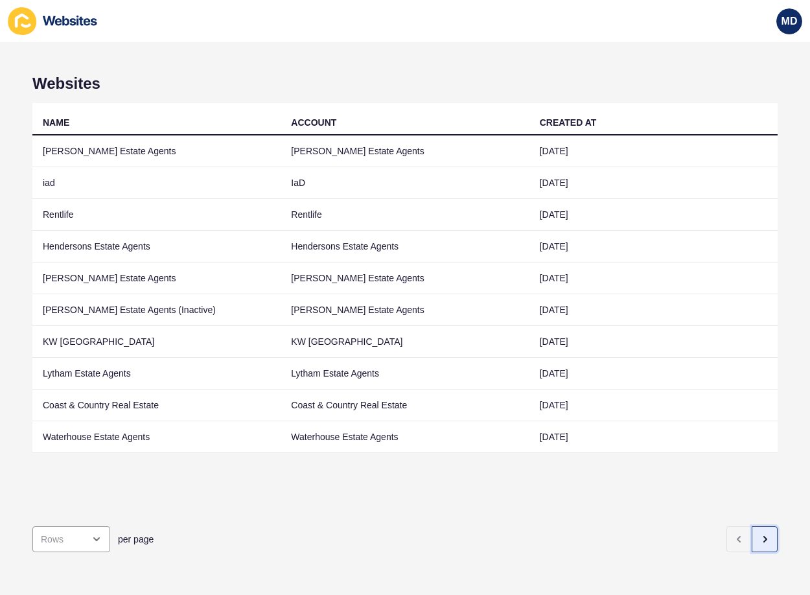
click at [752, 526] on button "button" at bounding box center [765, 539] width 26 height 26
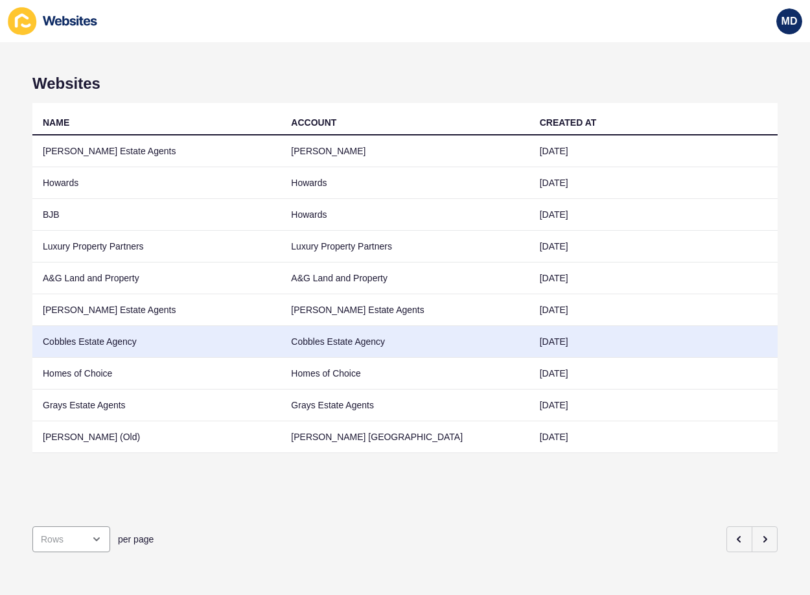
click at [185, 338] on td "Cobbles Estate Agency" at bounding box center [156, 342] width 248 height 32
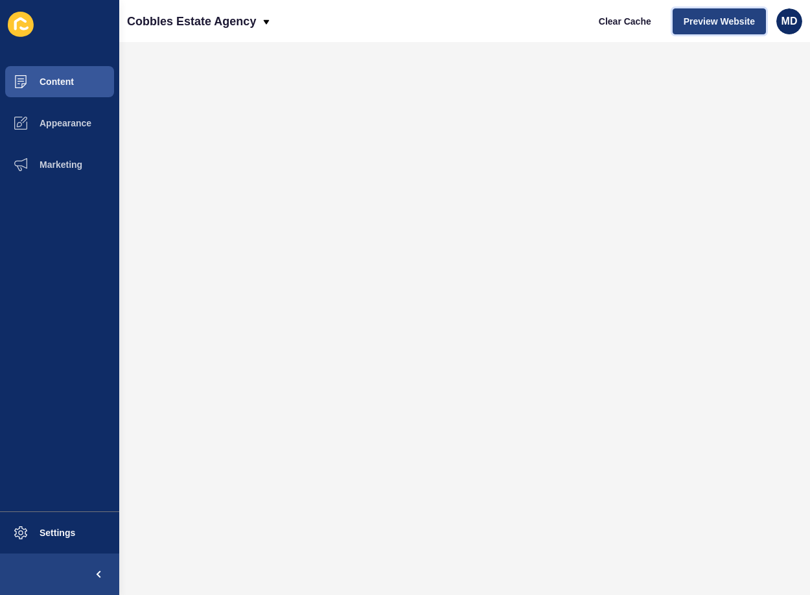
click at [701, 32] on button "Preview Website" at bounding box center [719, 21] width 93 height 26
